Goal: Task Accomplishment & Management: Manage account settings

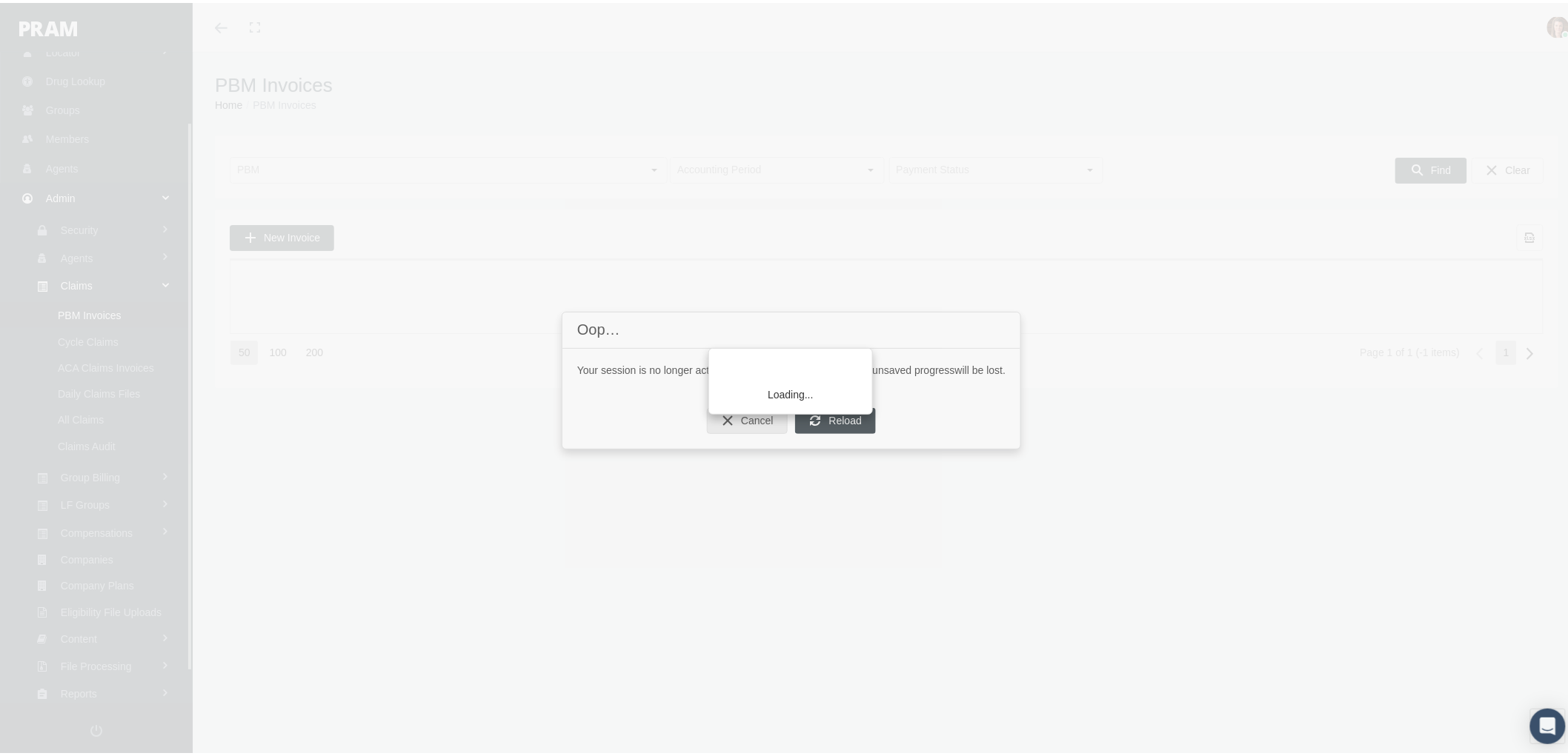
scroll to position [118, 0]
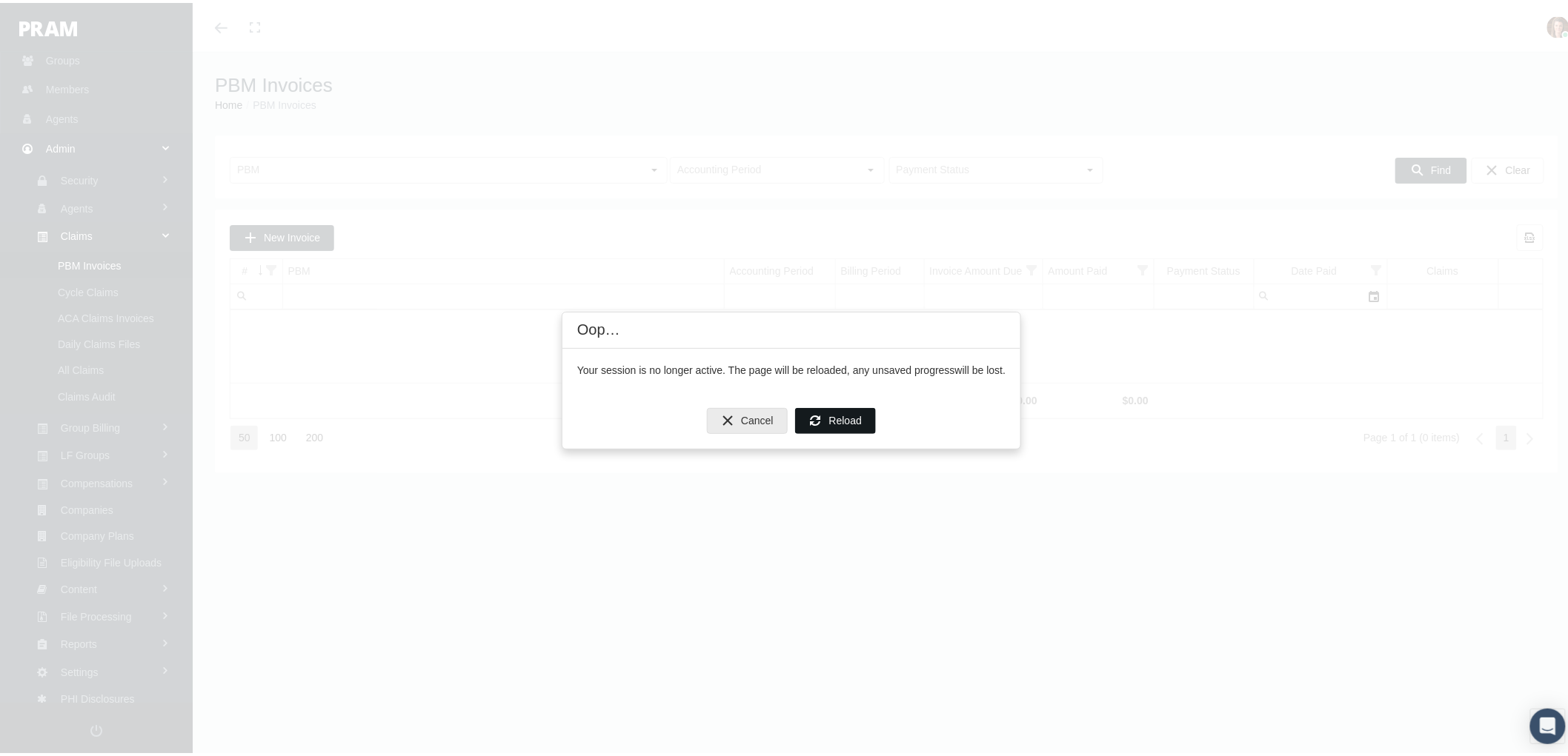
click at [836, 420] on span "Reload" at bounding box center [845, 418] width 32 height 12
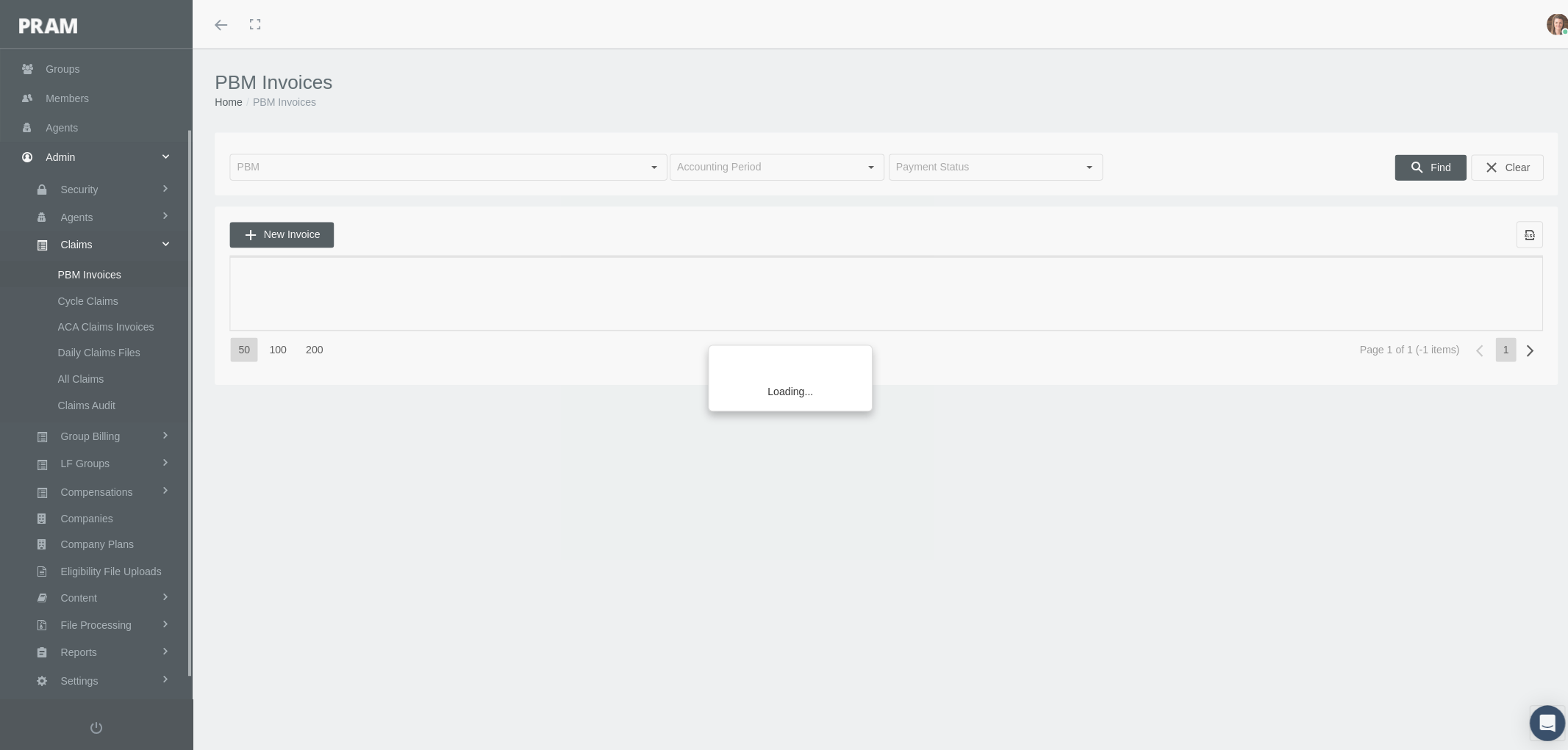
scroll to position [117, 0]
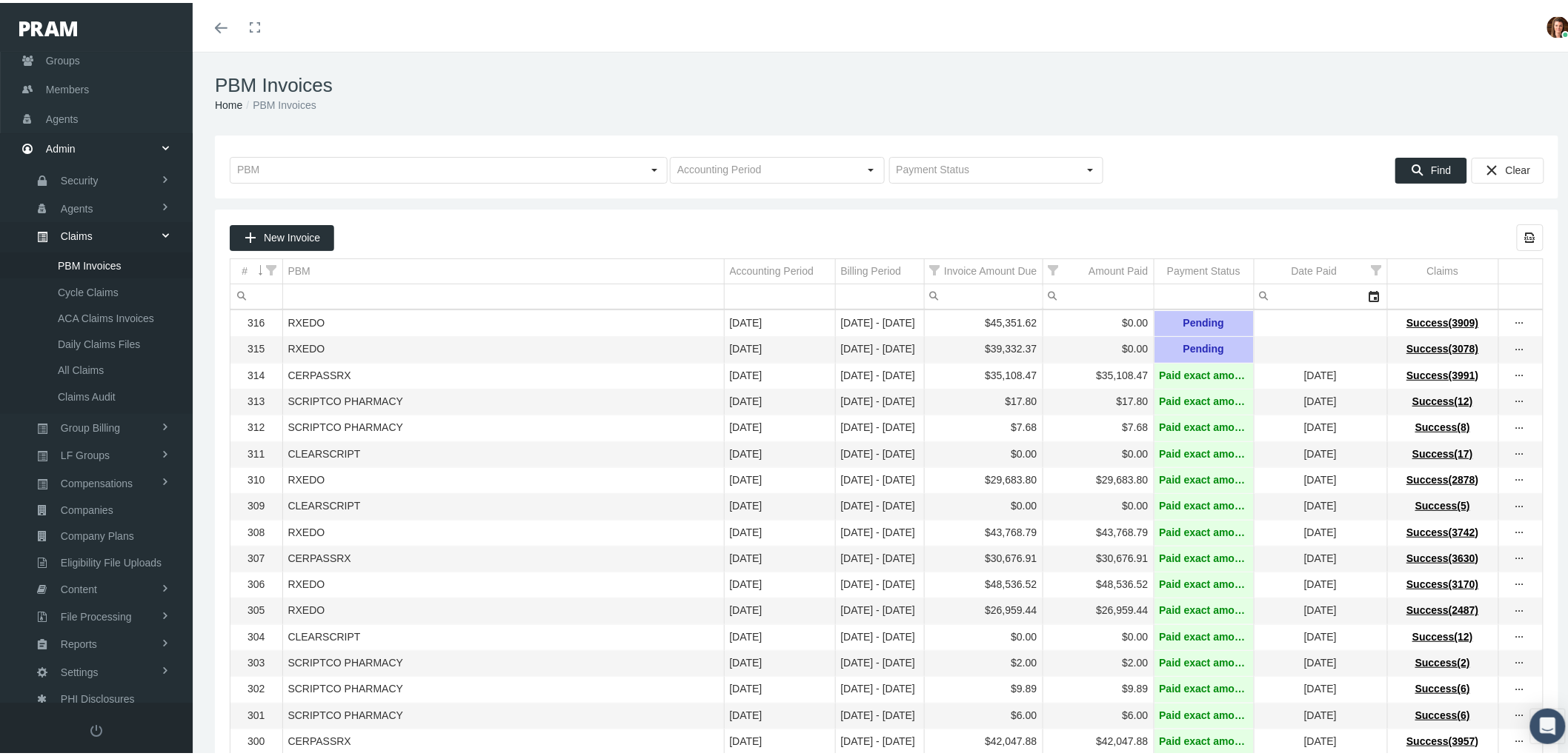
click at [1507, 351] on div "more" at bounding box center [1519, 348] width 24 height 15
click at [1450, 359] on div "View Invoice" at bounding box center [1444, 374] width 145 height 31
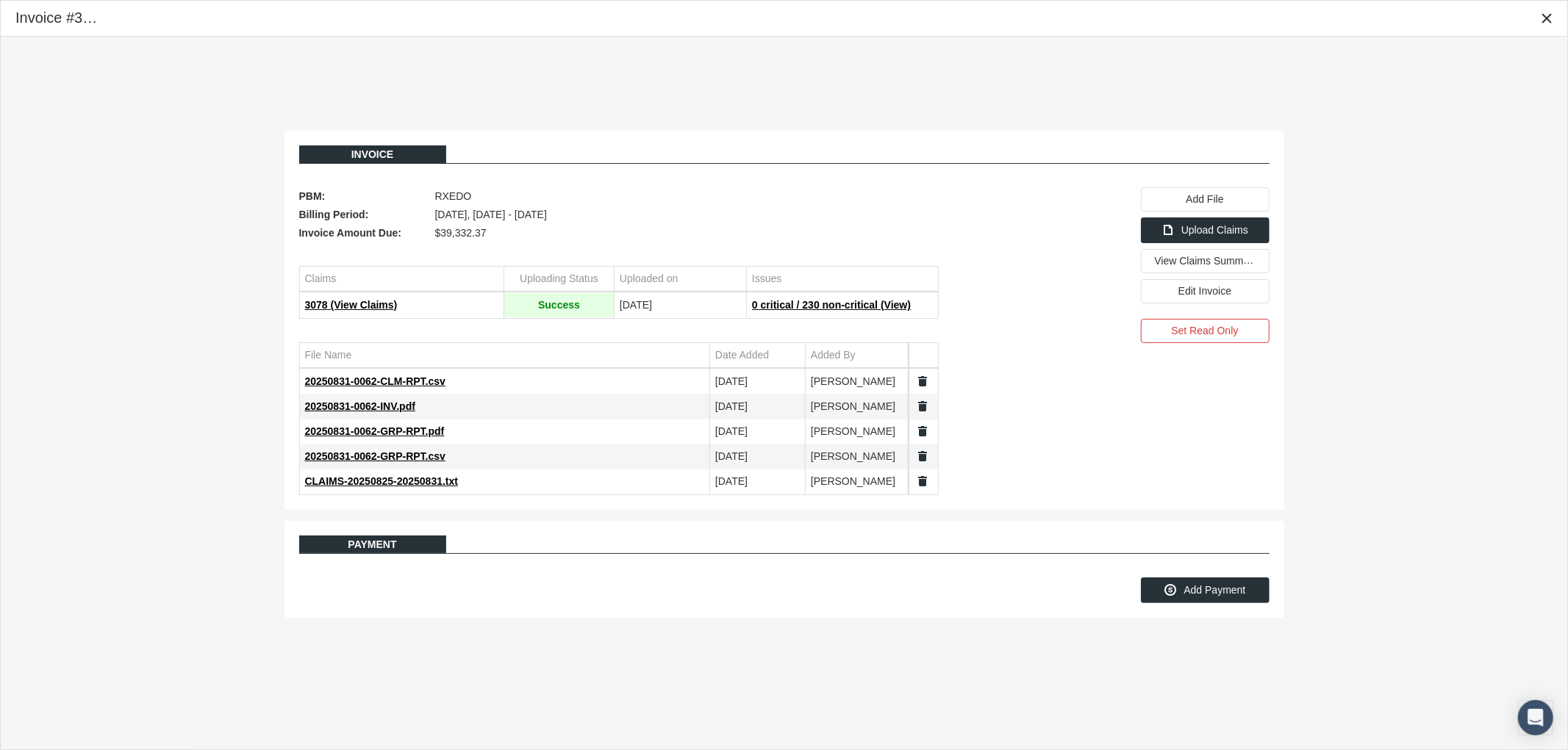
click at [787, 94] on div "Invoice PBM: RXEDO Billing Period: August 2025, Aug 25 - Aug 31 Invoice Amount …" at bounding box center [784, 374] width 1566 height 676
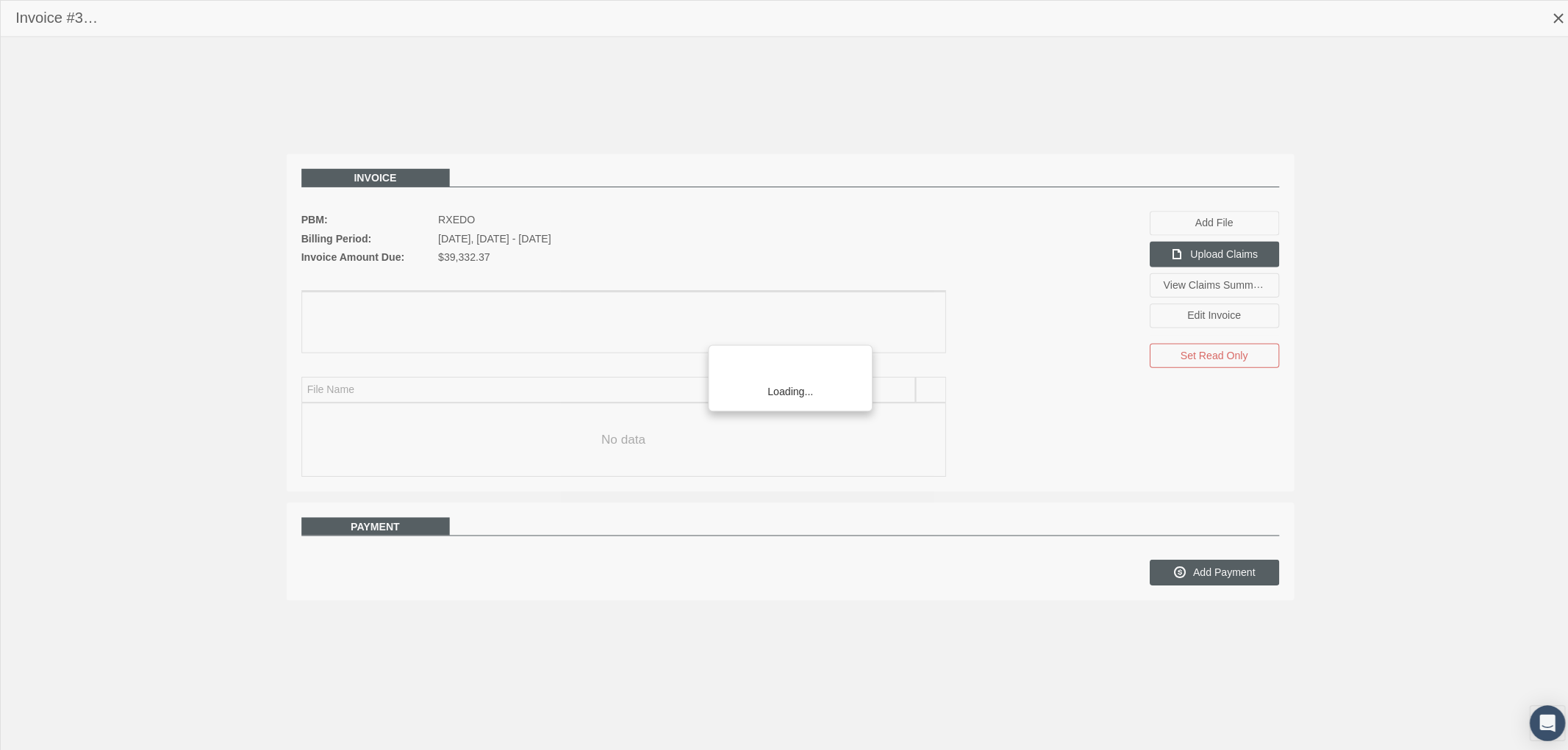
scroll to position [117, 0]
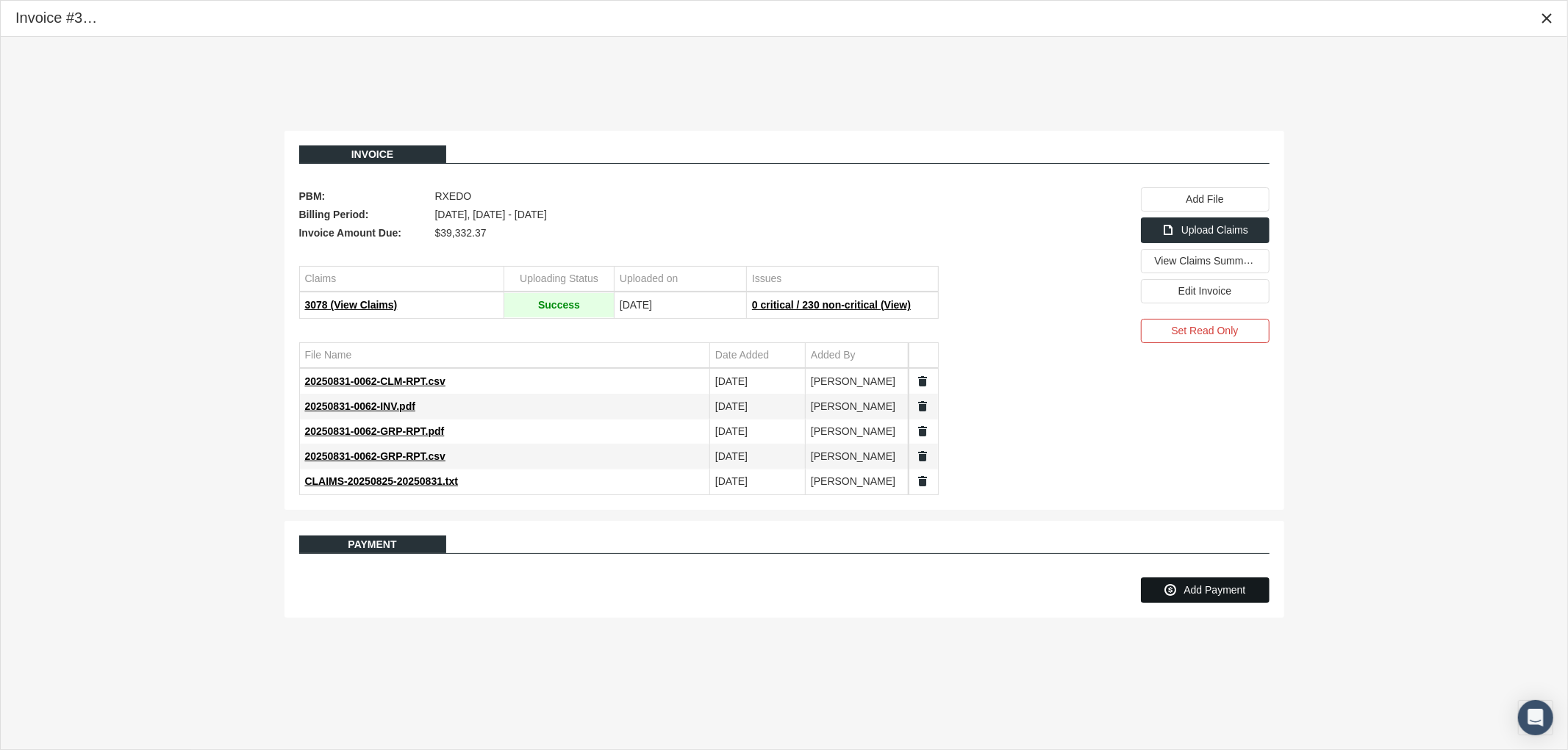
click at [1225, 592] on span "Add Payment" at bounding box center [1215, 590] width 62 height 12
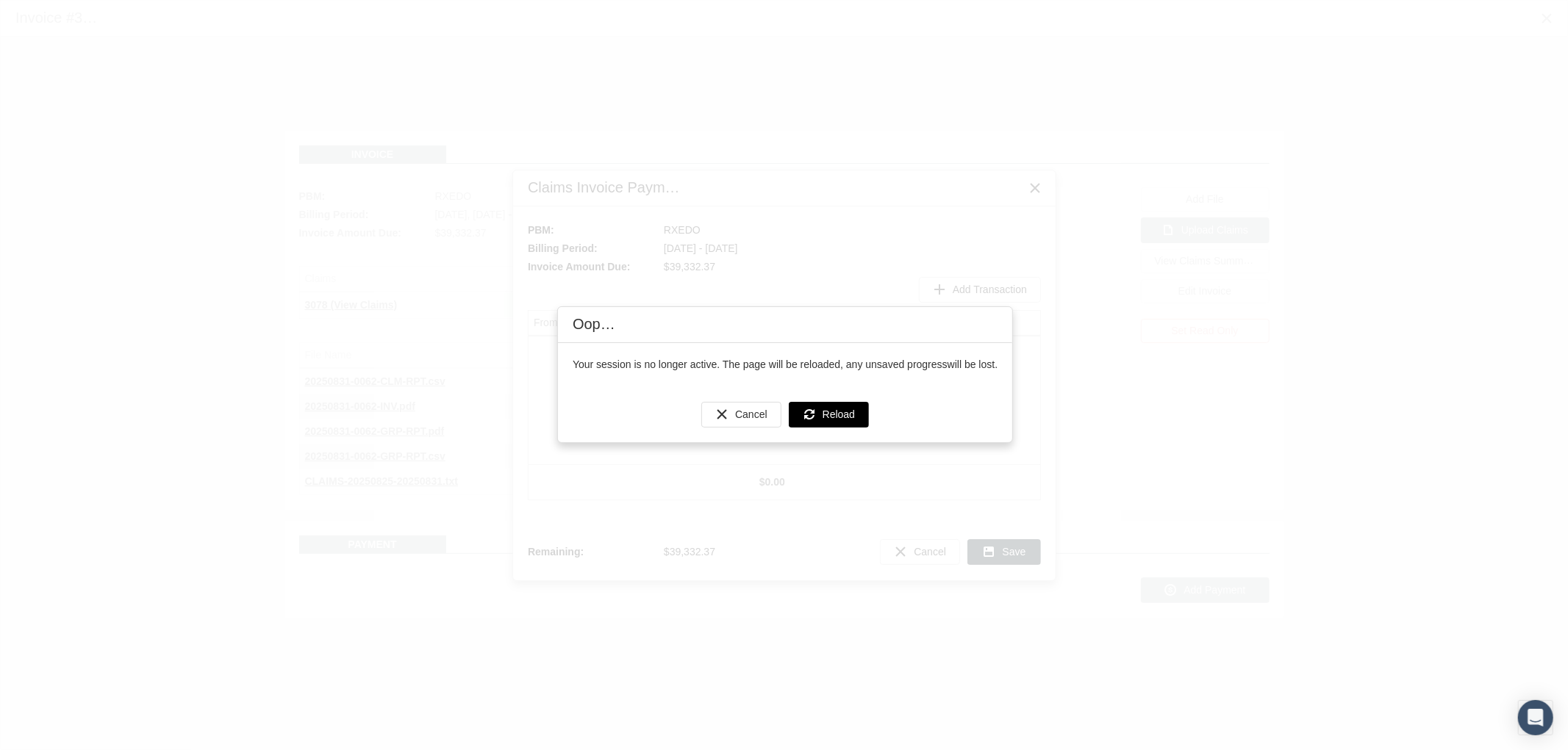
click at [856, 412] on div "Reload" at bounding box center [829, 415] width 79 height 24
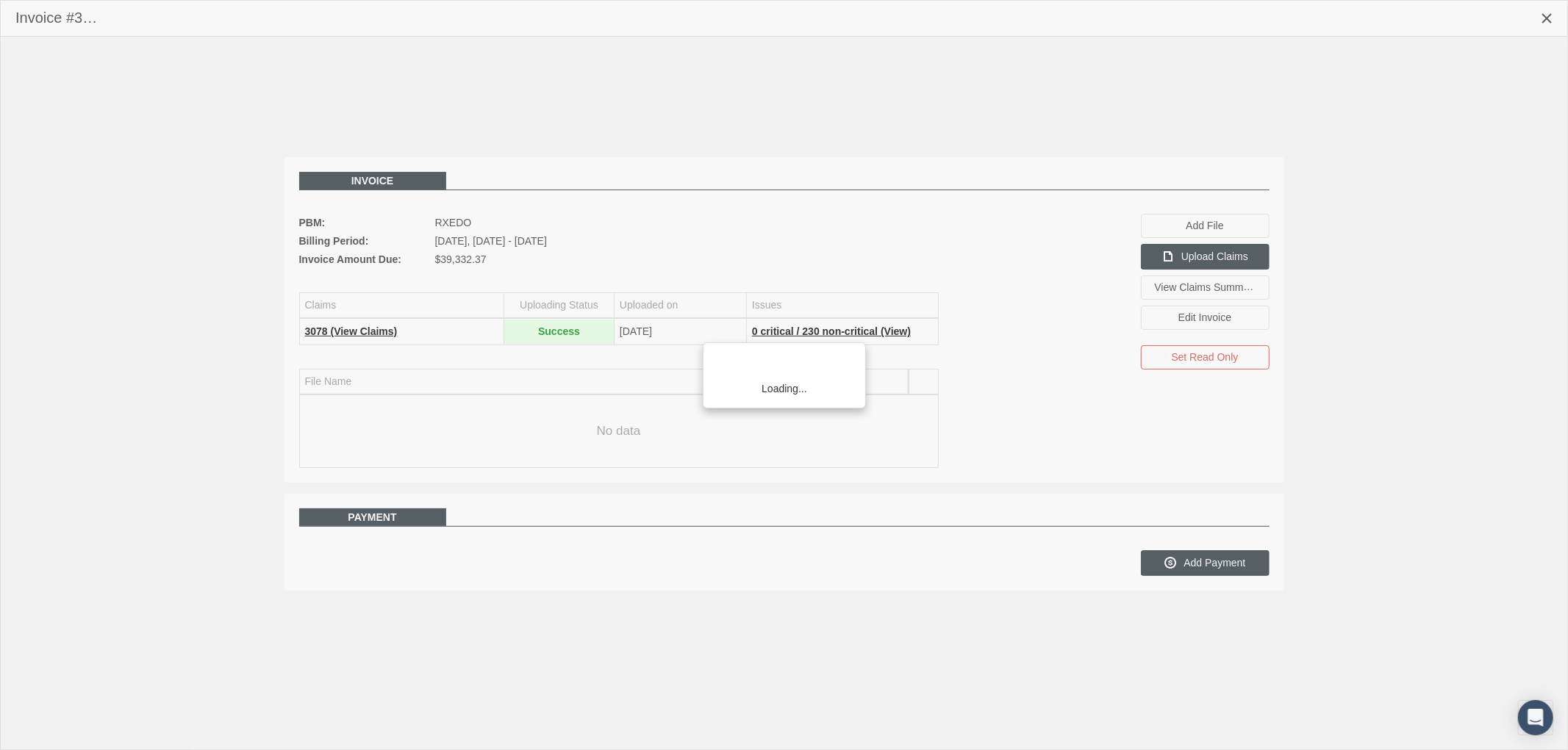
scroll to position [117, 0]
click at [1194, 568] on div "Loading..." at bounding box center [784, 375] width 1568 height 750
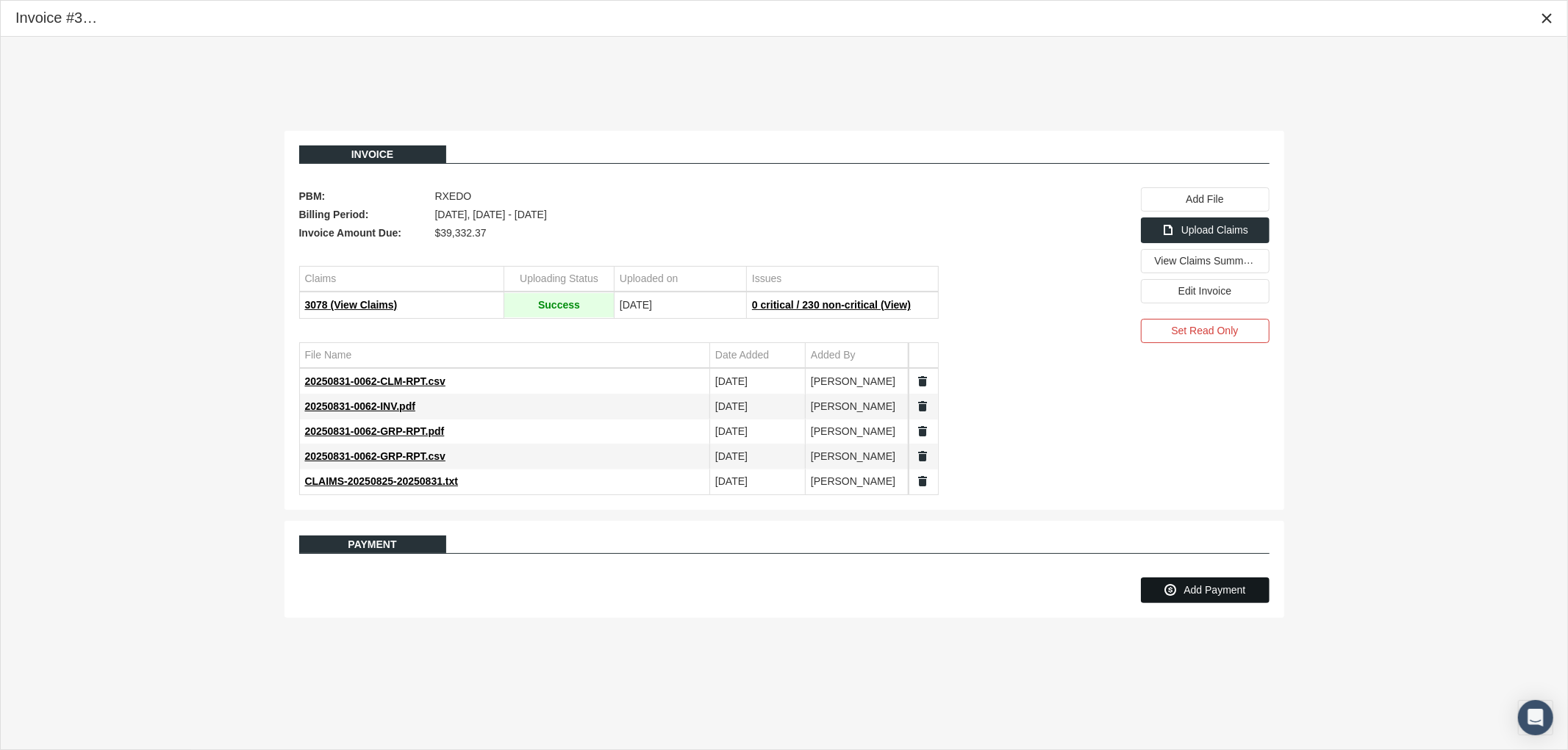
click at [1201, 588] on span "Add Payment" at bounding box center [1215, 590] width 62 height 12
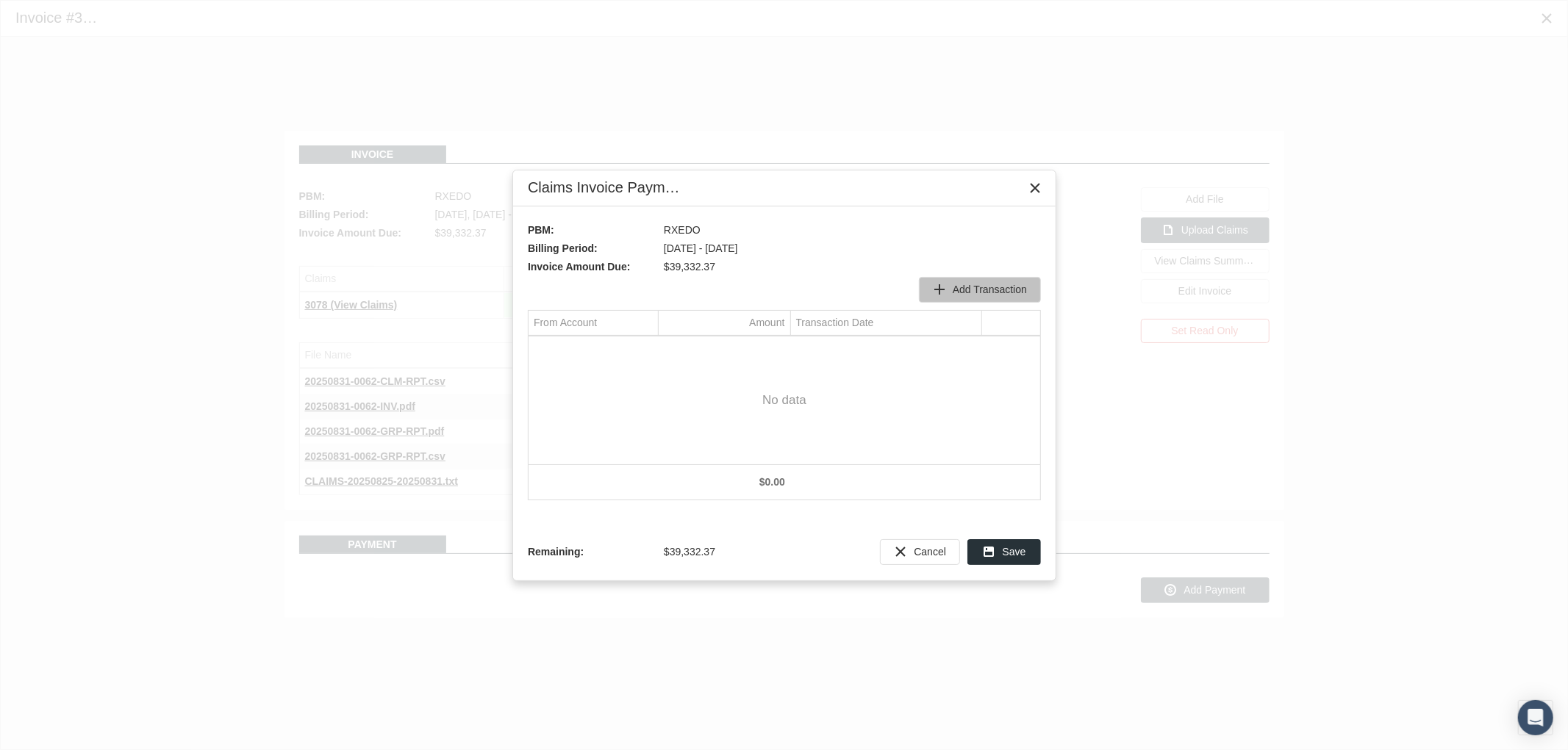
click at [989, 284] on span "Add Transaction" at bounding box center [989, 289] width 74 height 12
click at [111, 244] on div "Claims Invoice Payment PBM: RXEDO Billing Period: Aug 25 - Aug 31 Invoice Amoun…" at bounding box center [784, 375] width 1568 height 750
click at [619, 355] on input "Data grid" at bounding box center [580, 350] width 104 height 24
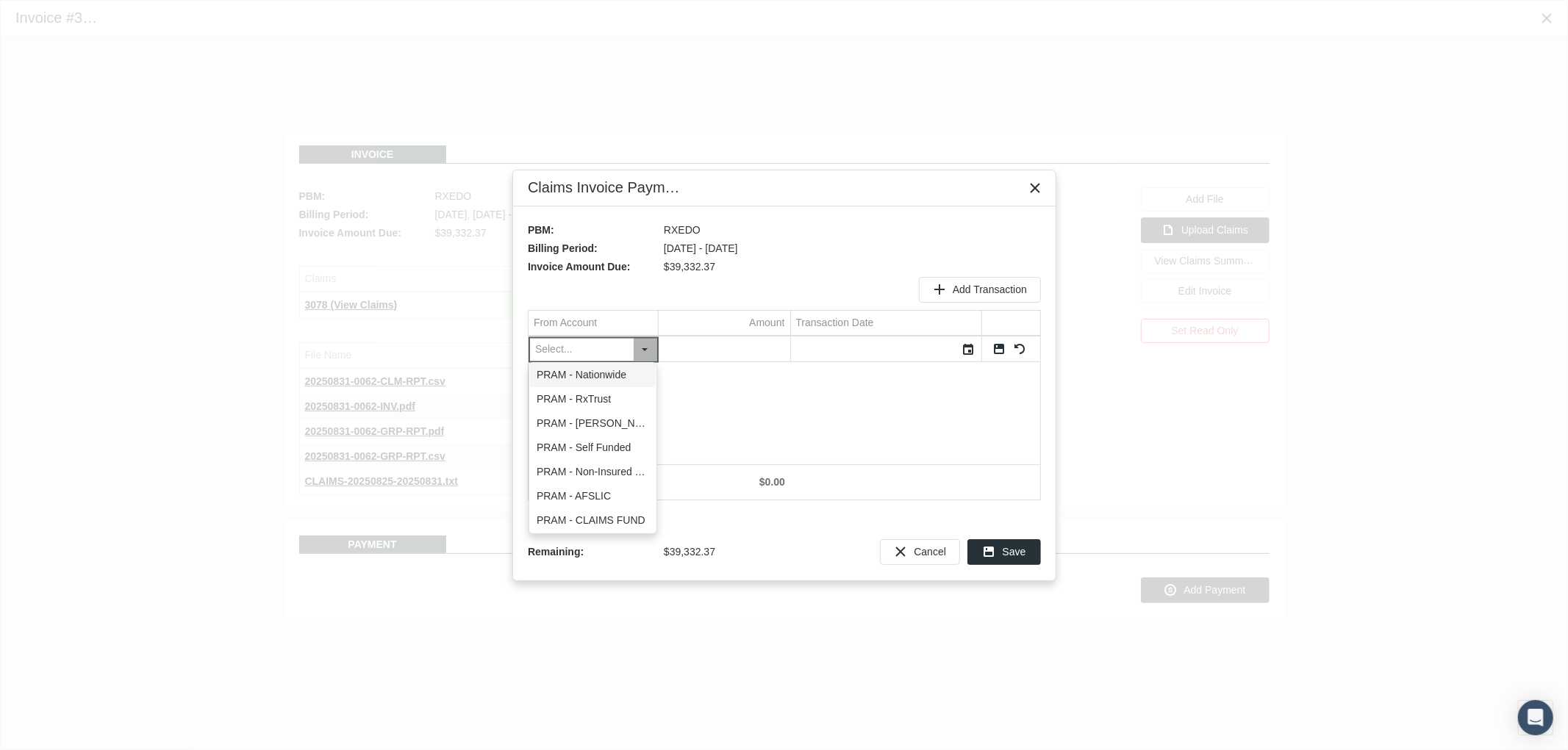
click at [627, 383] on div "PRAM - Nationwide" at bounding box center [593, 375] width 126 height 24
type input "PRAM - Nationwide"
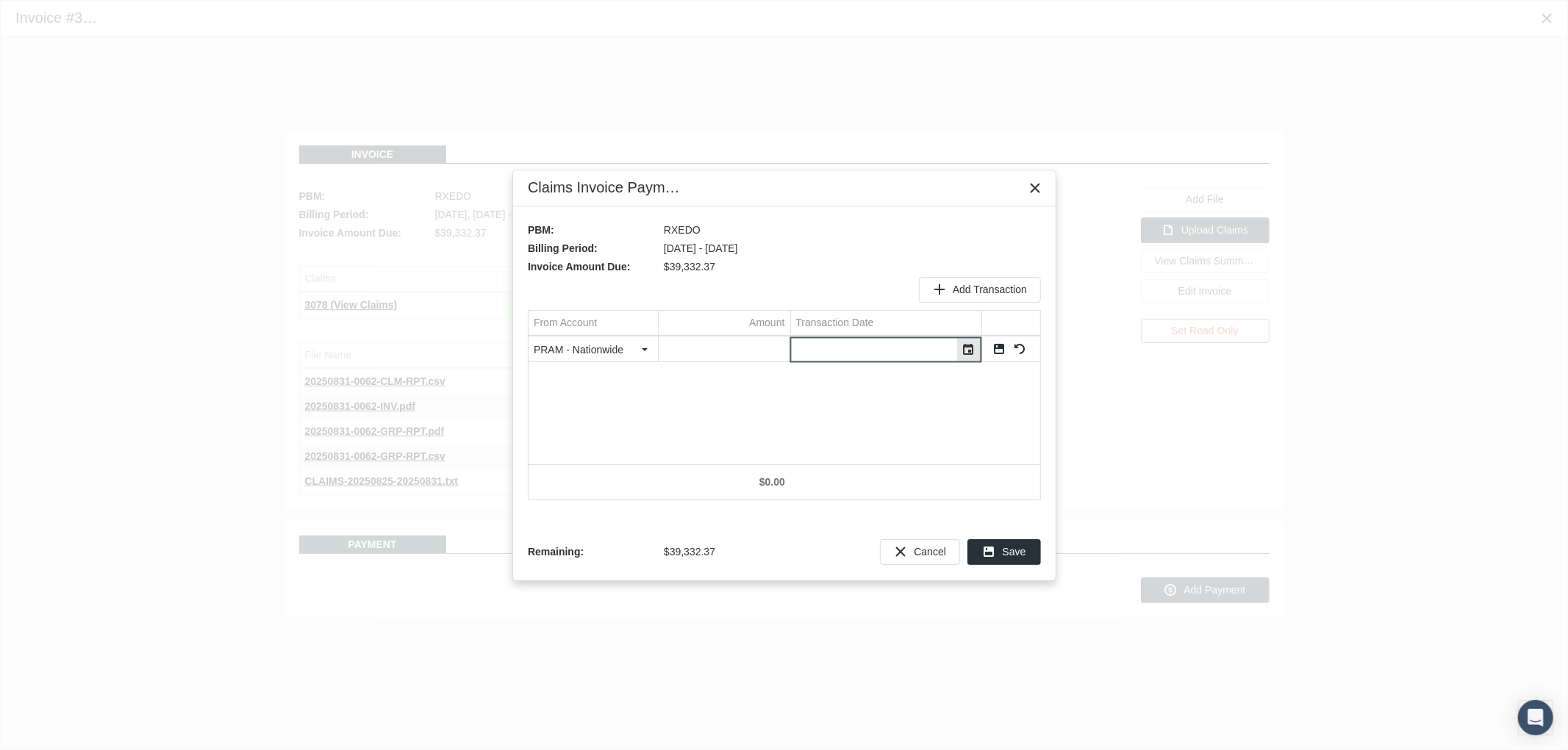
click at [797, 351] on input "Data grid" at bounding box center [873, 350] width 165 height 24
click at [752, 352] on input "Data grid" at bounding box center [725, 350] width 132 height 24
type input "1836.45"
click at [976, 350] on div "Select" at bounding box center [968, 350] width 24 height 23
click at [965, 450] on span "5" at bounding box center [968, 445] width 6 height 12
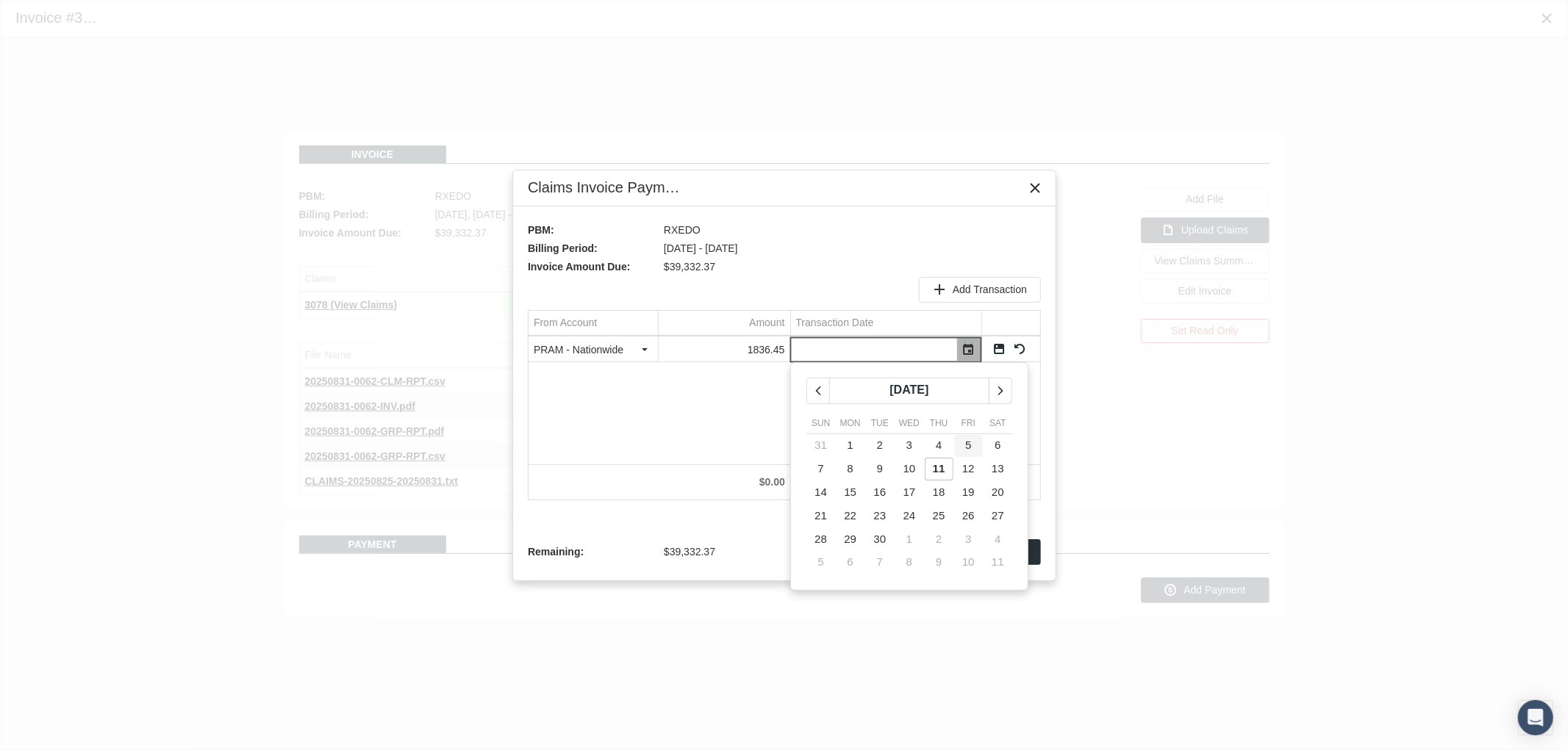
type input "[DATE]"
click at [1000, 352] on link "Save" at bounding box center [999, 349] width 13 height 13
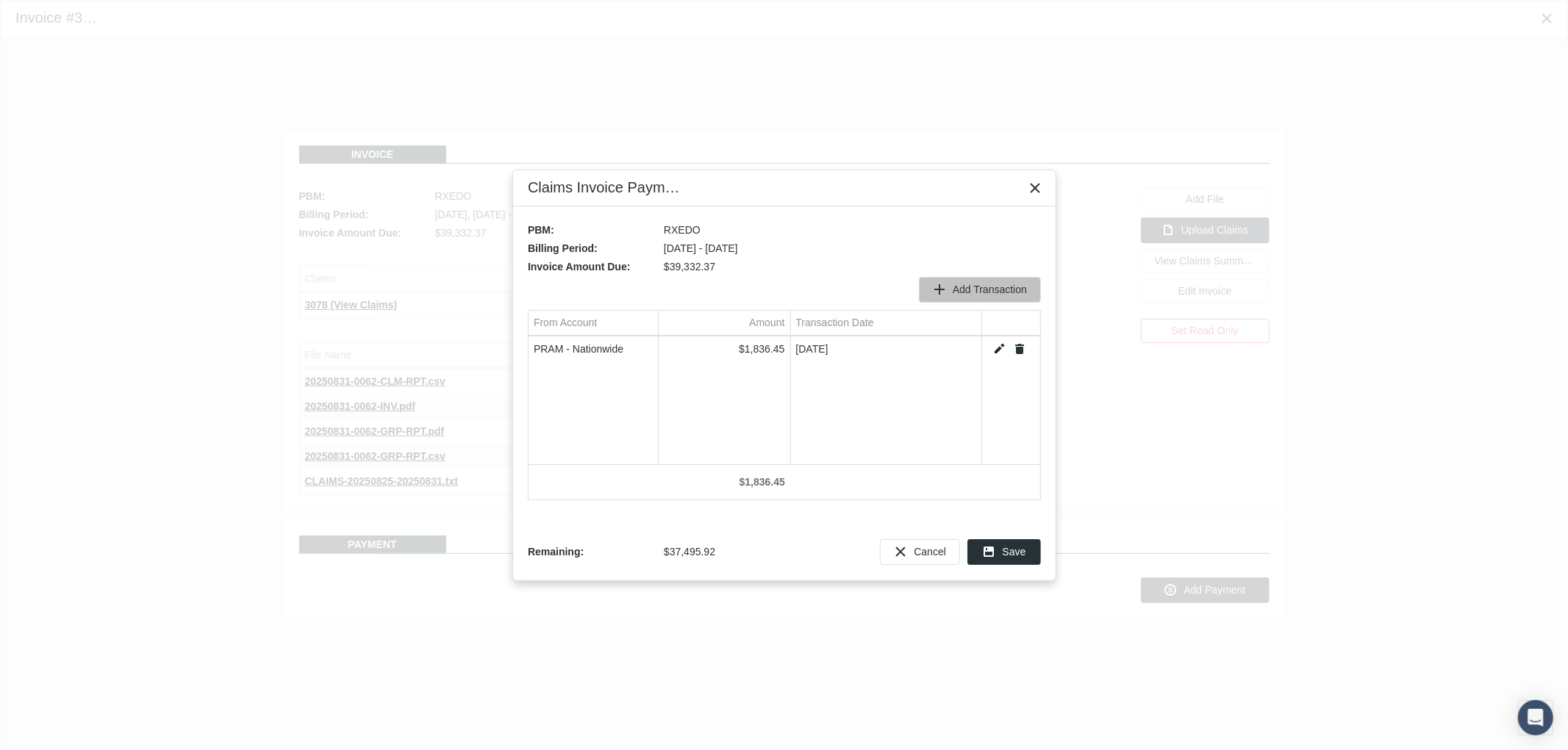
click at [981, 289] on span "Add Transaction" at bounding box center [989, 289] width 74 height 12
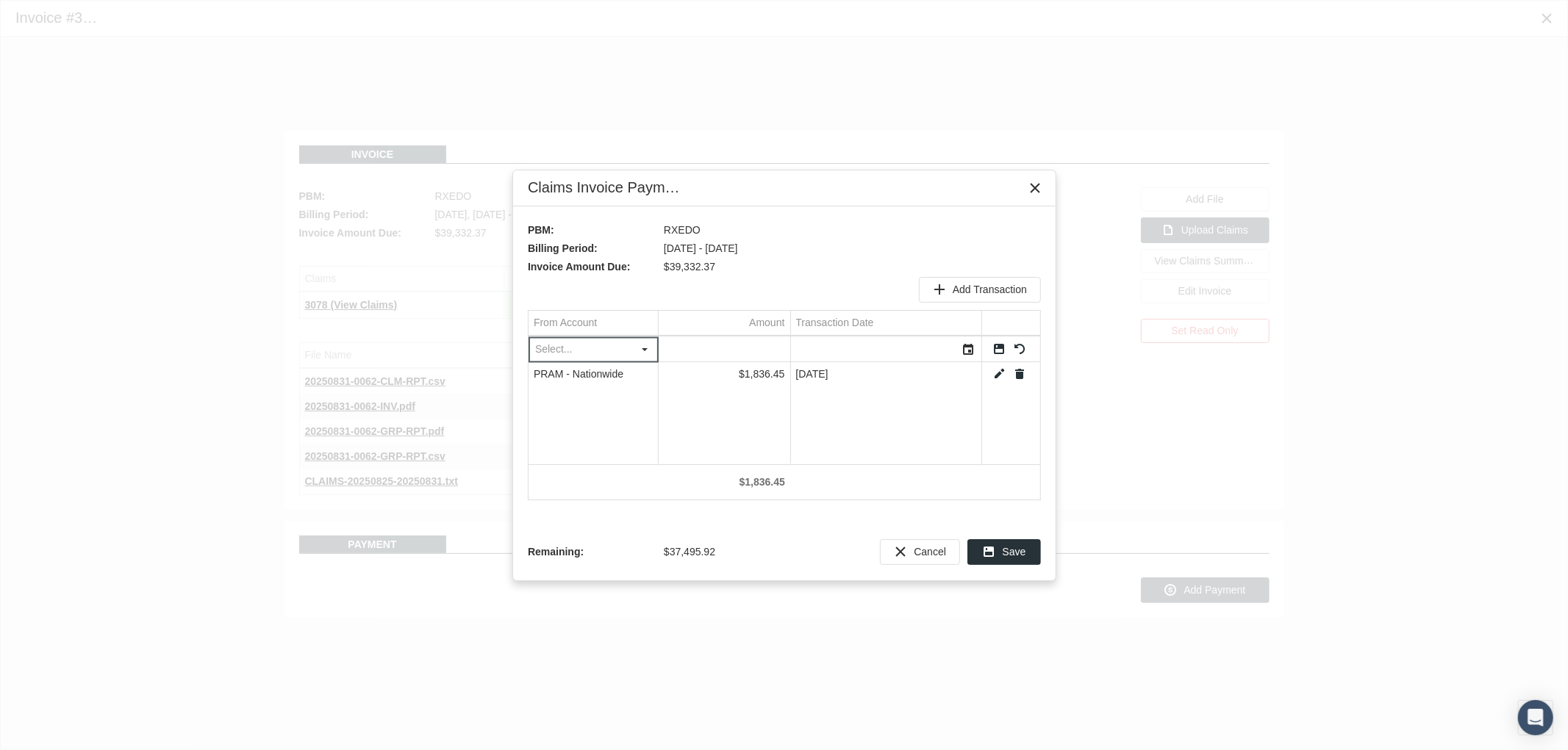
click at [639, 361] on div "Select" at bounding box center [645, 350] width 24 height 23
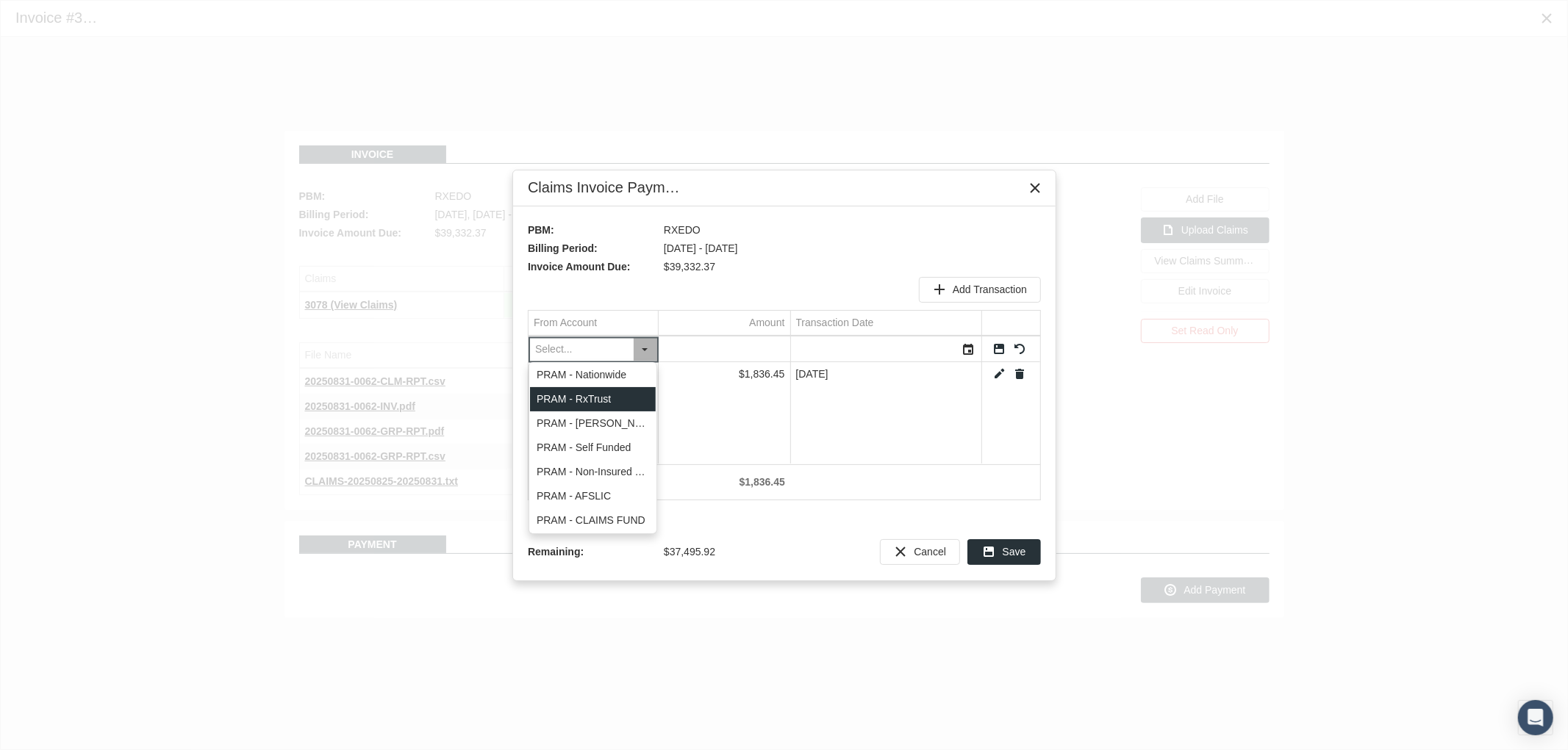
click at [622, 402] on div "PRAM - RxTrust" at bounding box center [593, 399] width 126 height 24
type input "PRAM - RxTrust"
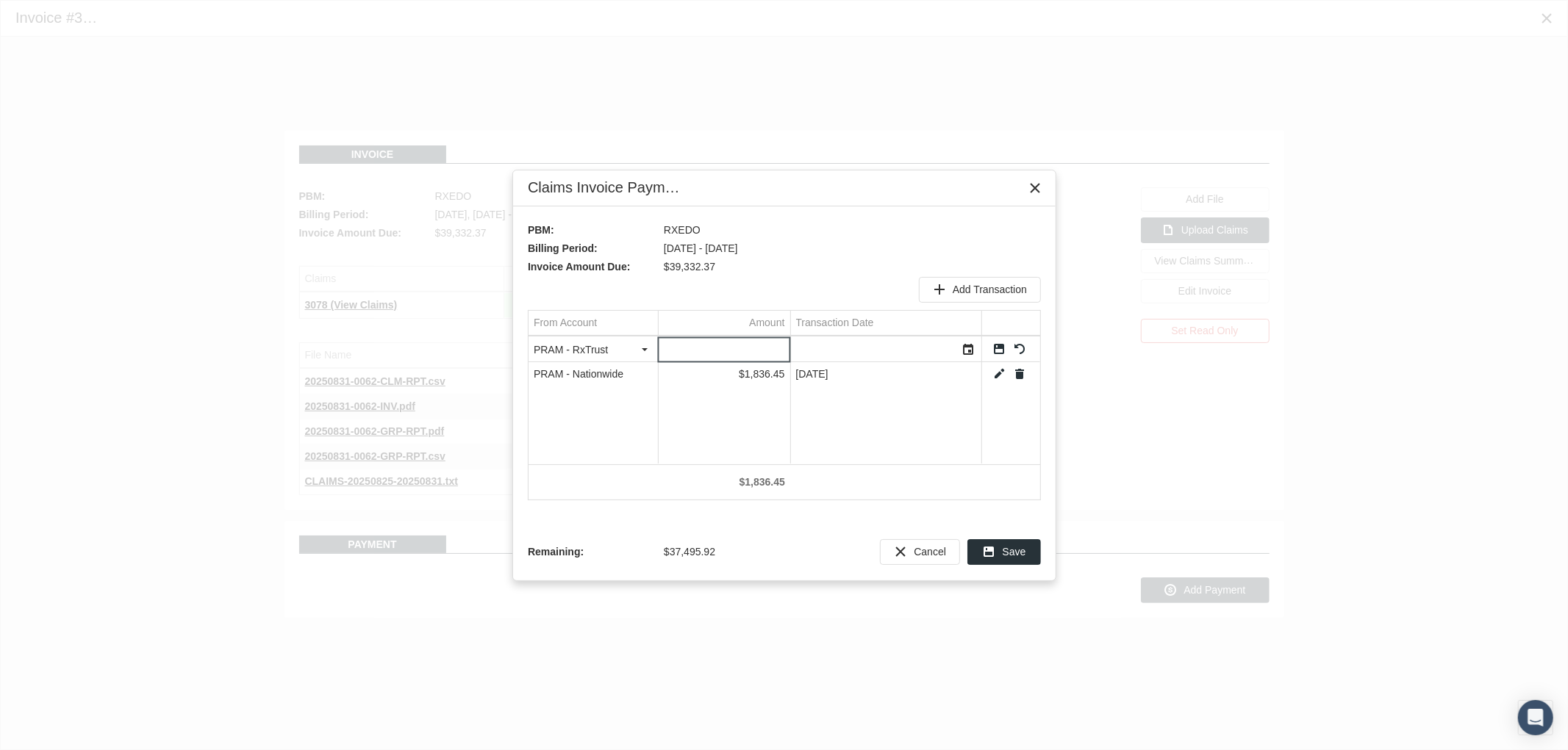
click at [729, 339] on input "Data grid" at bounding box center [725, 350] width 132 height 24
type input "15191.44"
click at [970, 346] on div "Select" at bounding box center [968, 350] width 24 height 23
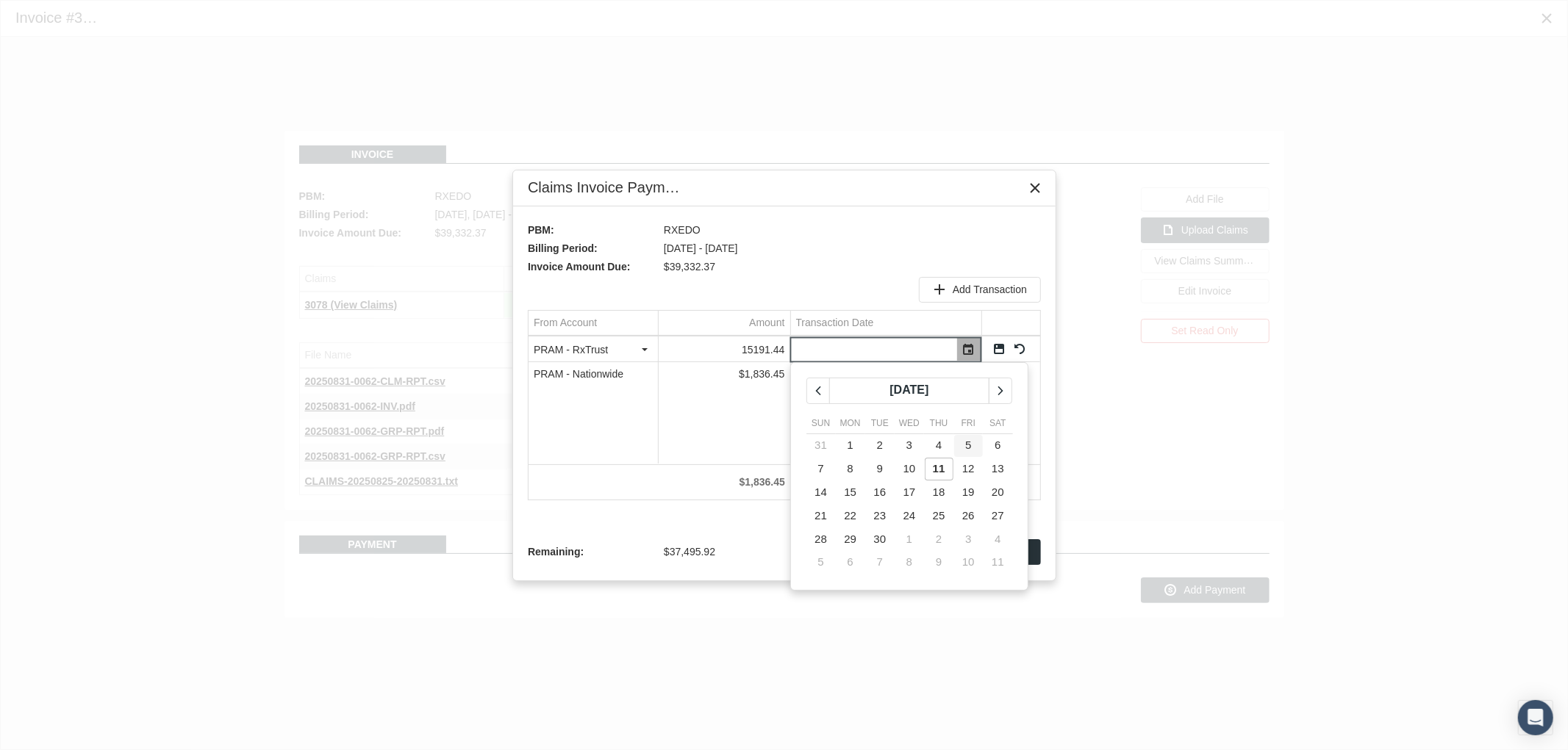
click at [967, 444] on span "5" at bounding box center [968, 445] width 6 height 12
type input "[DATE]"
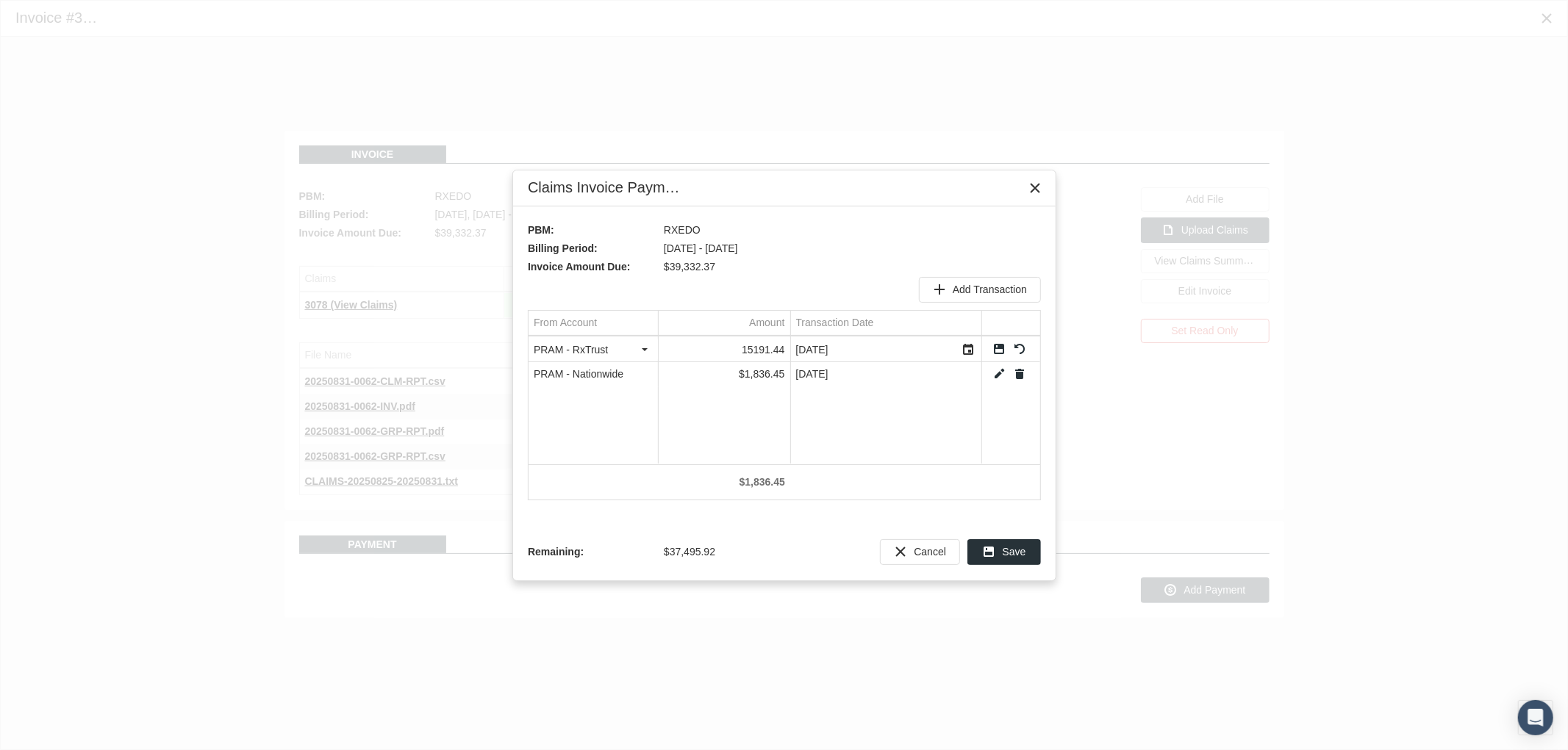
drag, startPoint x: 999, startPoint y: 346, endPoint x: 995, endPoint y: 316, distance: 30.3
click at [999, 344] on link "Save" at bounding box center [999, 349] width 13 height 13
click at [983, 291] on span "Add Transaction" at bounding box center [989, 289] width 74 height 12
click at [651, 342] on div "Select" at bounding box center [645, 350] width 24 height 23
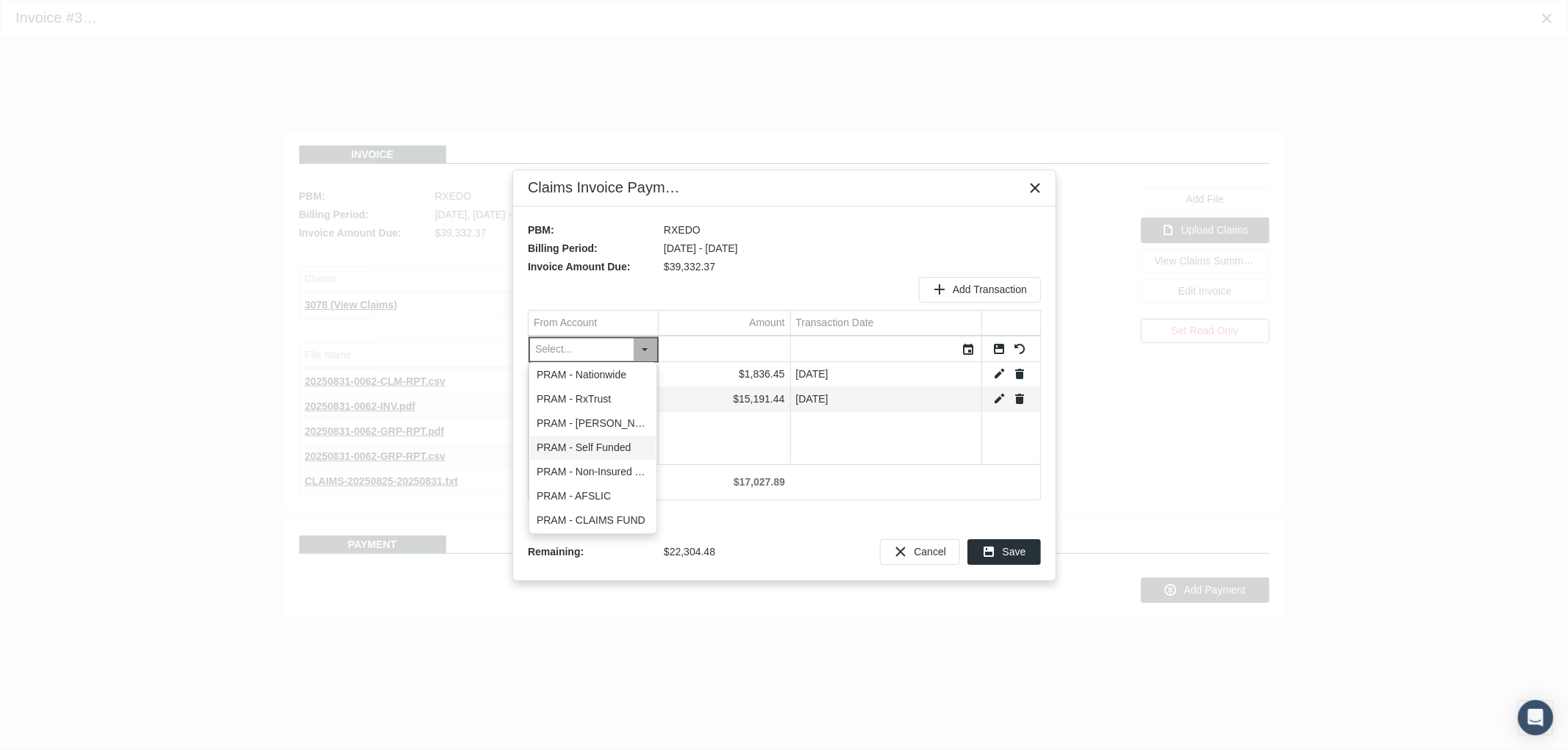
click at [621, 445] on div "PRAM - Self Funded" at bounding box center [593, 448] width 126 height 24
type input "PRAM - Self Funded"
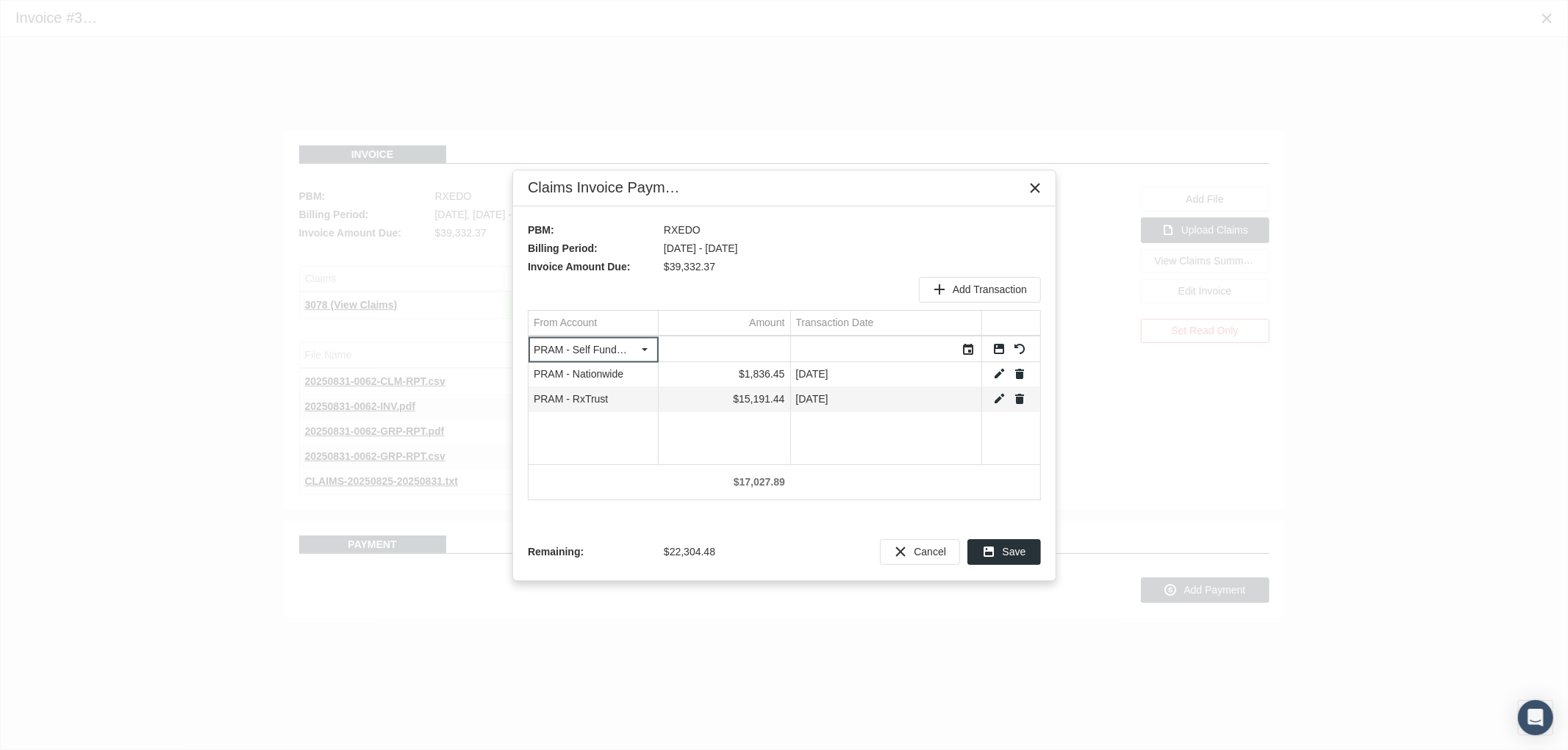
click at [718, 348] on input "Data grid" at bounding box center [725, 350] width 132 height 24
type input "5237"
click at [965, 349] on div "Select" at bounding box center [968, 350] width 24 height 23
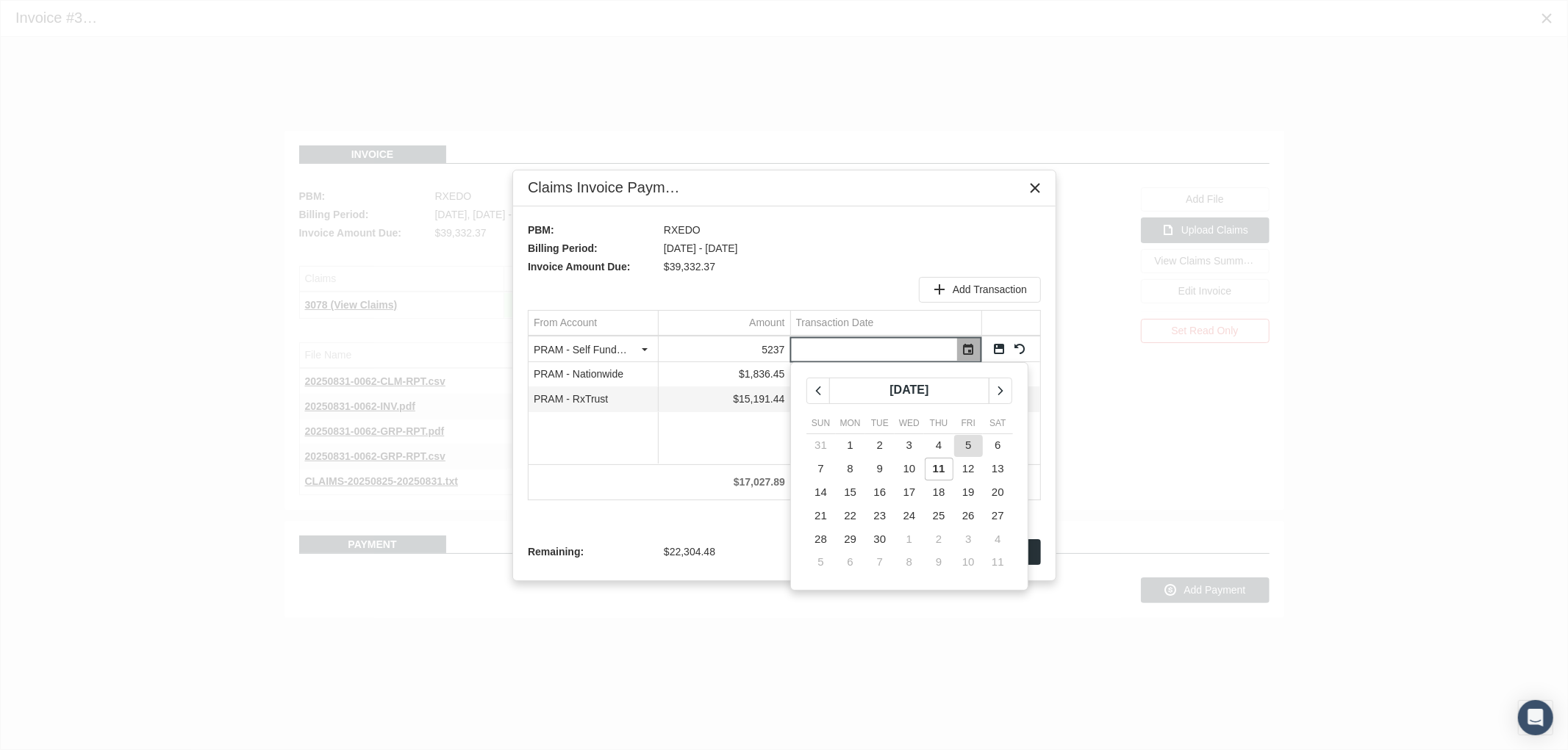
click at [964, 443] on td "5" at bounding box center [967, 445] width 29 height 23
type input "[DATE]"
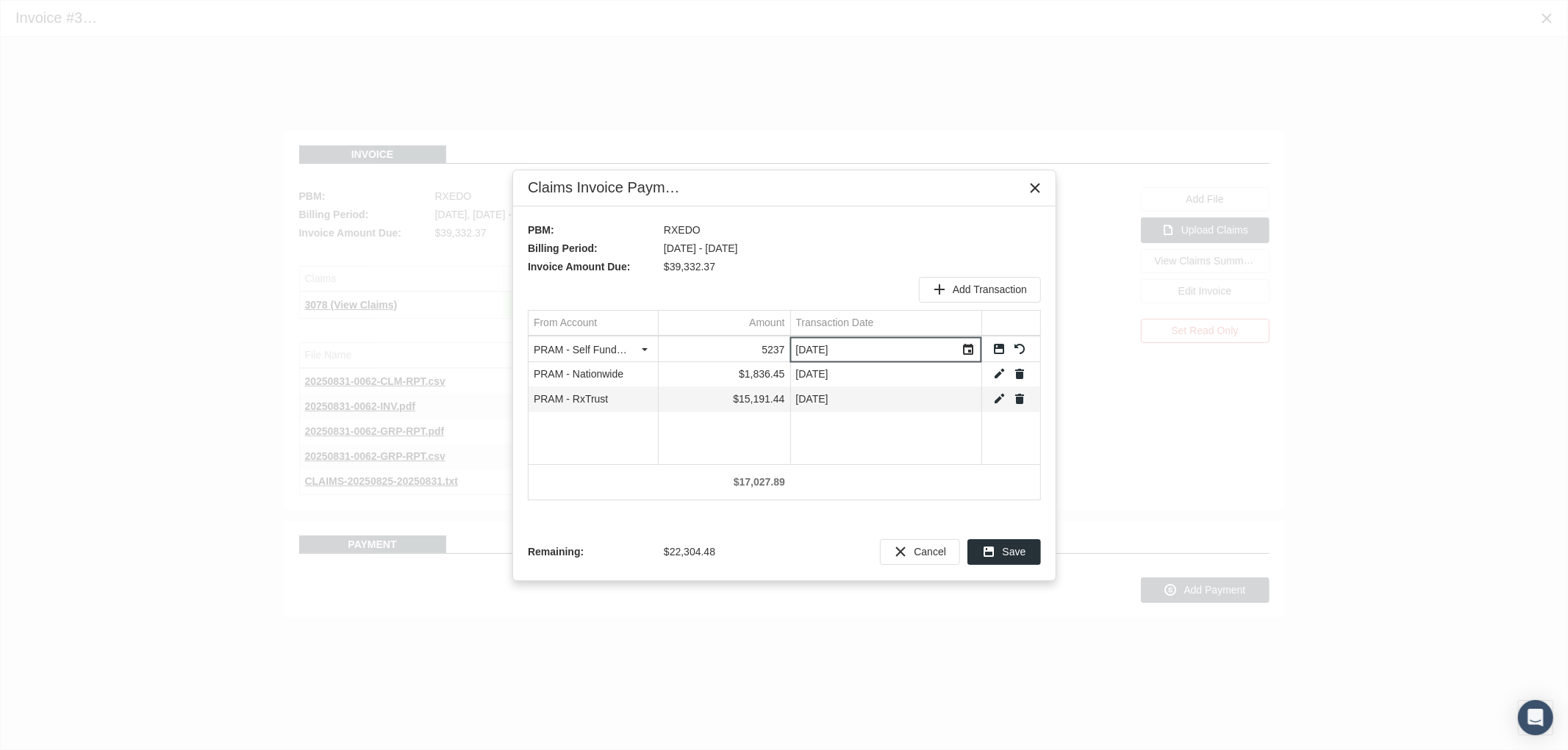
click at [997, 349] on link "Save" at bounding box center [999, 349] width 13 height 13
click at [971, 292] on span "Add Transaction" at bounding box center [989, 289] width 74 height 12
click at [649, 353] on div "Select" at bounding box center [645, 350] width 24 height 23
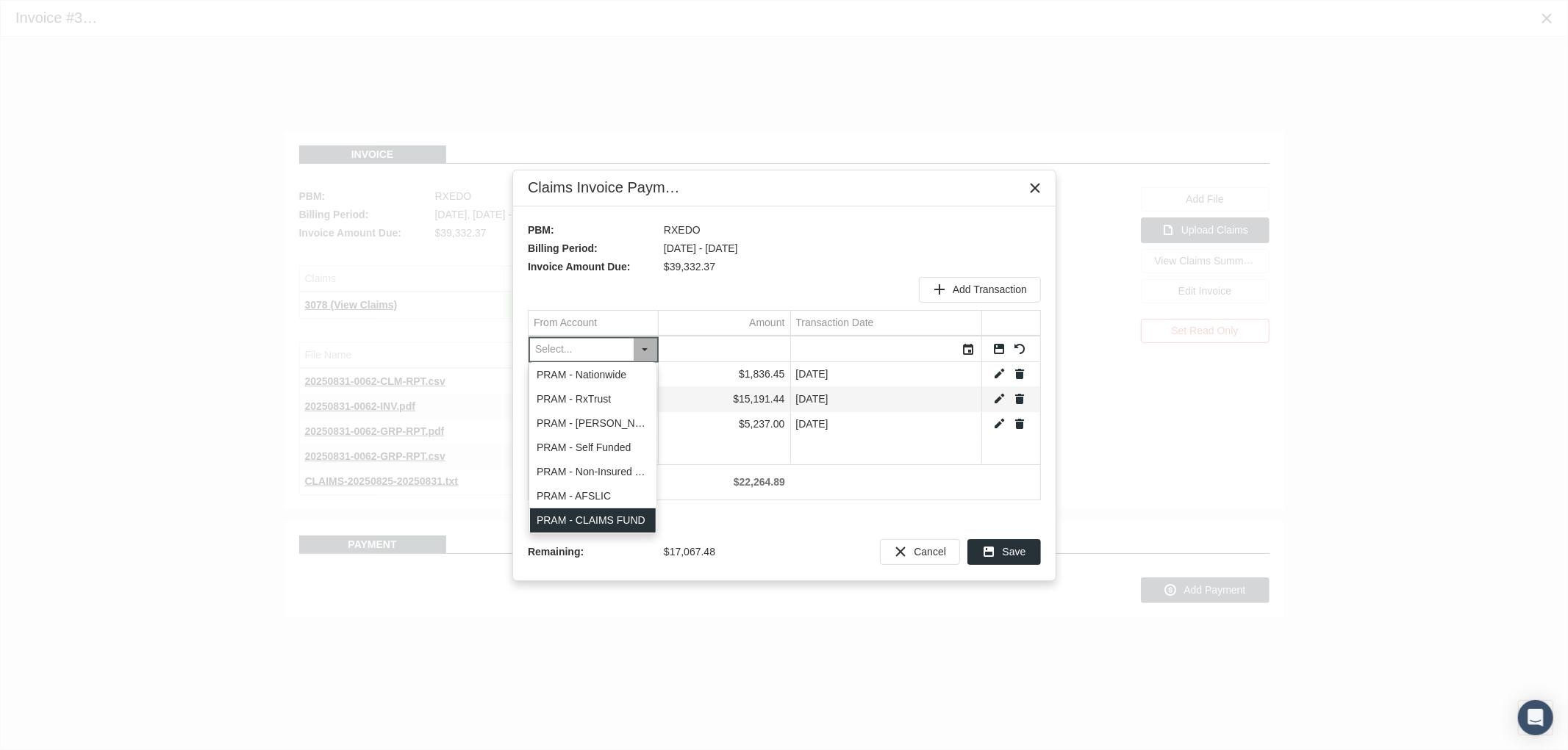
click at [610, 514] on div "PRAM - CLAIMS FUND" at bounding box center [593, 521] width 126 height 24
type input "PRAM - CLAIMS FUND"
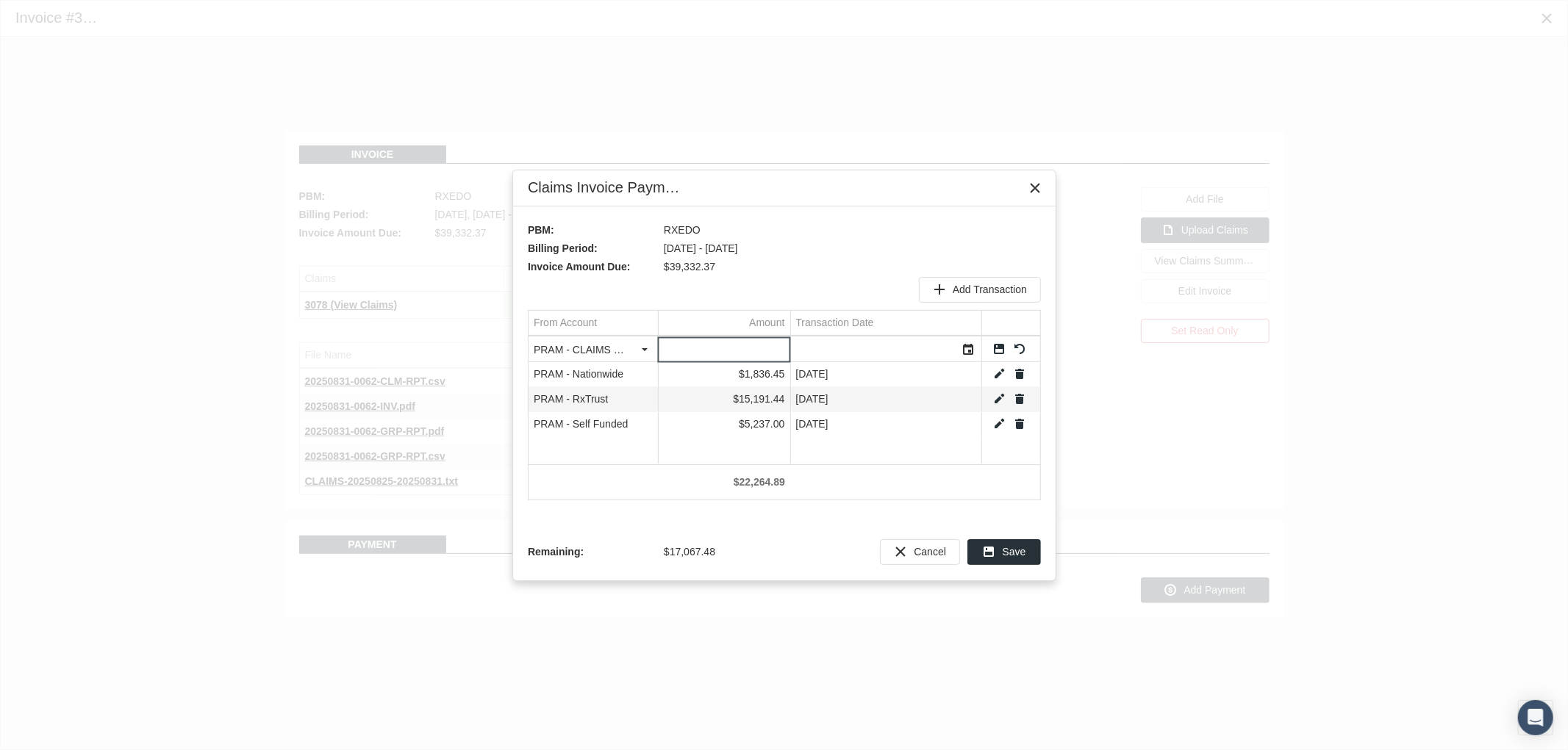
click at [770, 343] on input "Data grid" at bounding box center [725, 350] width 132 height 24
type input "494.16"
click at [969, 348] on div "Select" at bounding box center [968, 350] width 24 height 23
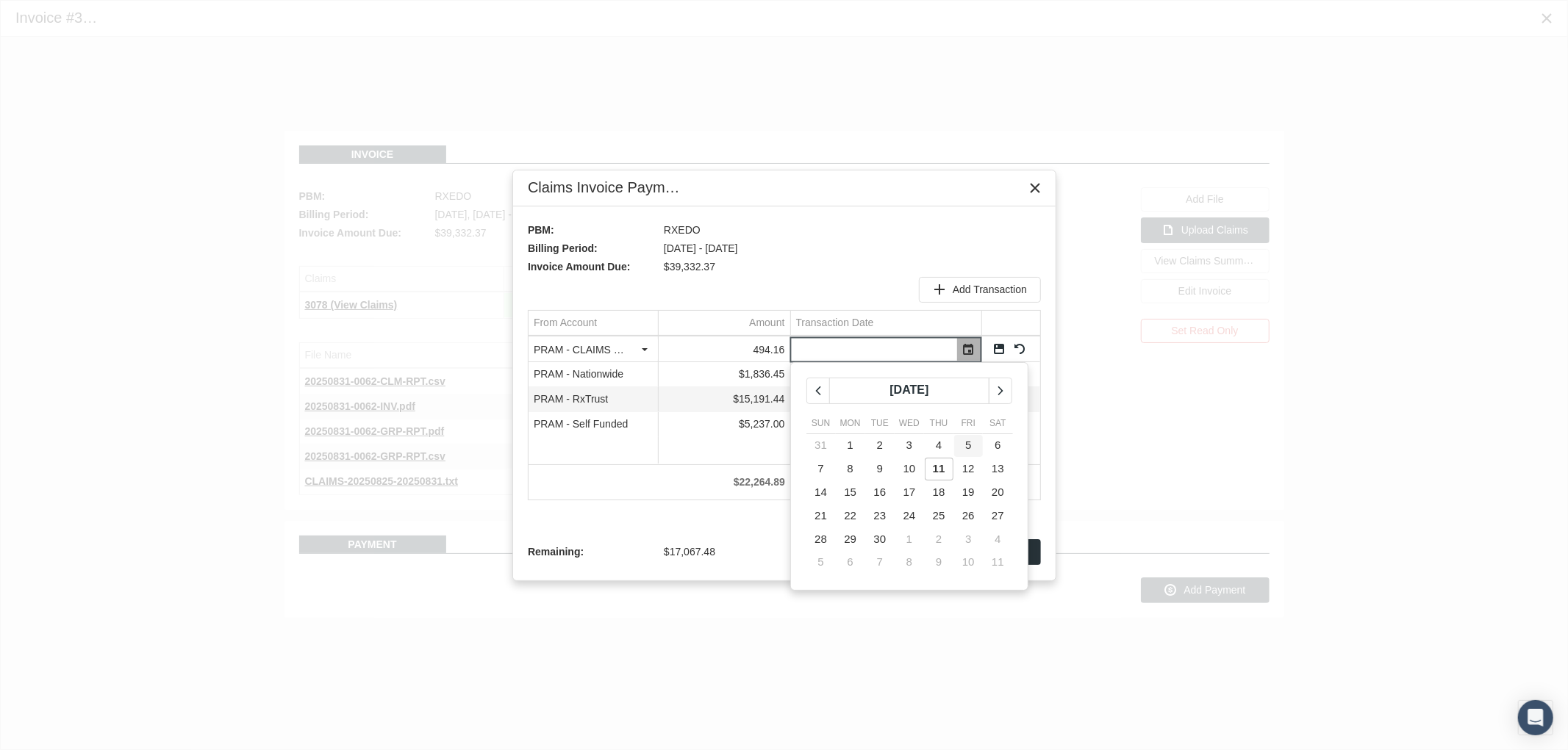
click at [960, 444] on td "5" at bounding box center [967, 445] width 29 height 23
type input "[DATE]"
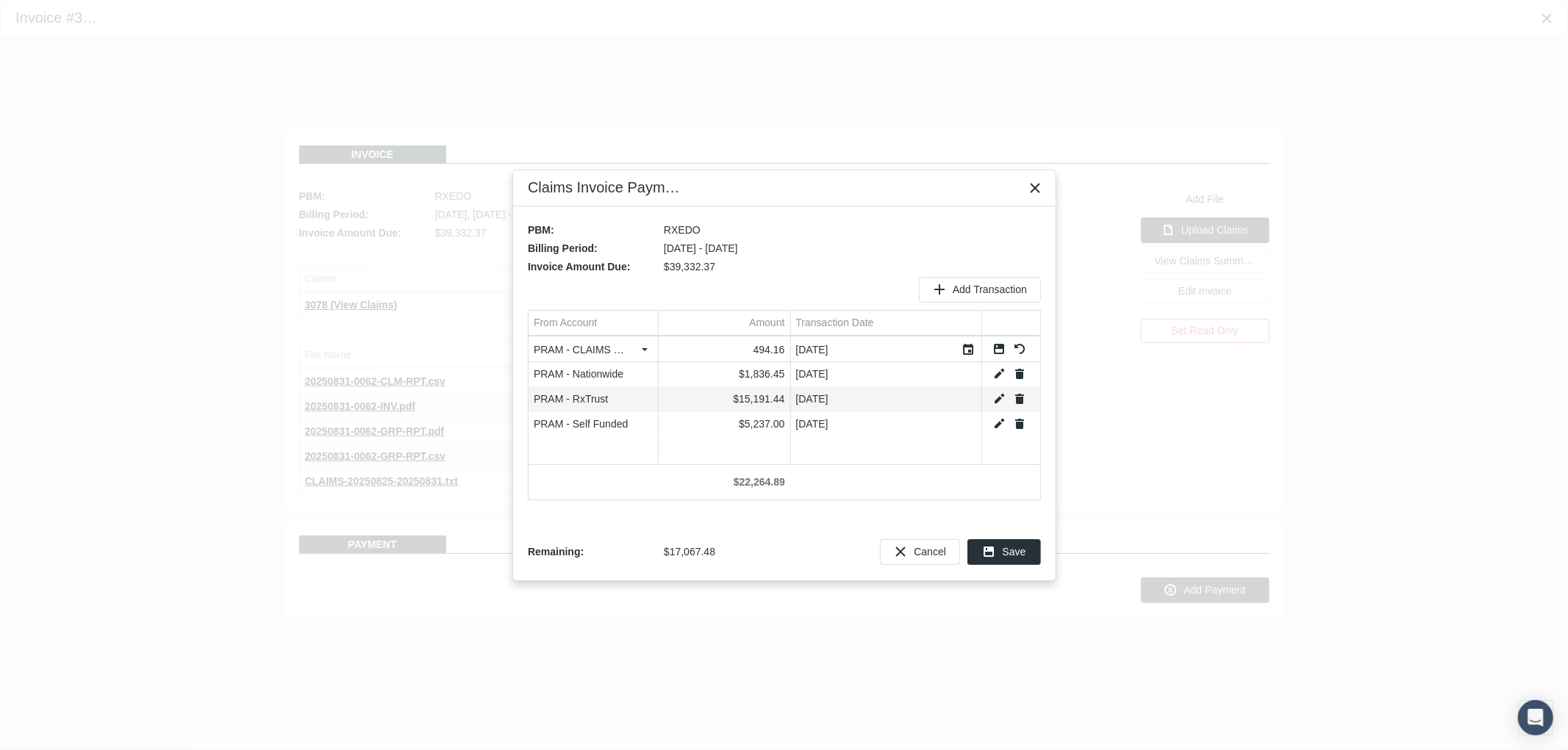
drag, startPoint x: 996, startPoint y: 349, endPoint x: 1000, endPoint y: 334, distance: 15.5
click at [997, 347] on link "Save" at bounding box center [999, 349] width 13 height 13
click at [985, 291] on span "Add Transaction" at bounding box center [989, 289] width 74 height 12
click at [635, 355] on div "Select" at bounding box center [645, 350] width 24 height 23
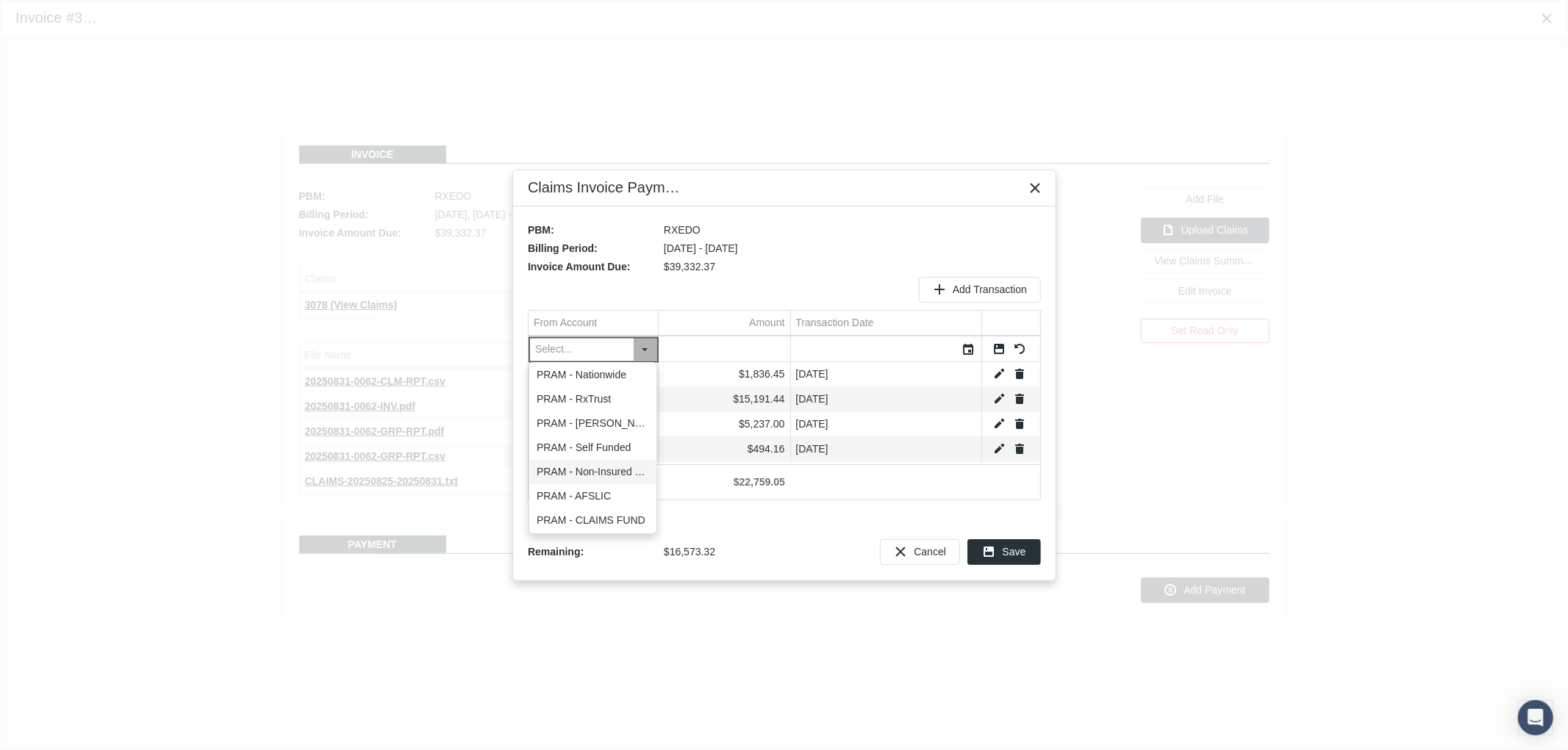
click at [608, 473] on div "PRAM - Non-Insured Trust" at bounding box center [593, 472] width 126 height 24
type input "PRAM - Non-Insured Trust"
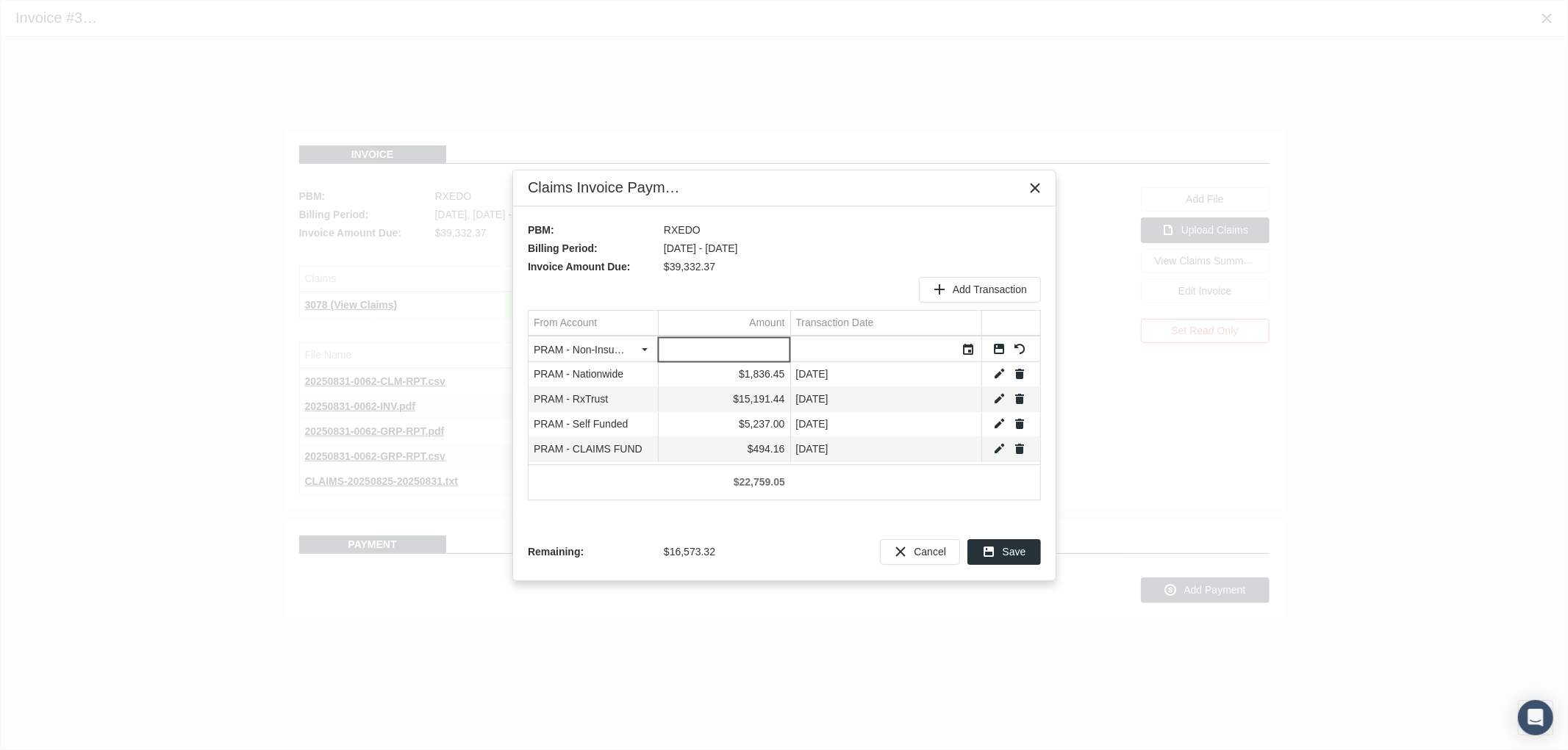
click at [710, 346] on input "Data grid" at bounding box center [725, 350] width 132 height 24
type input "19.95"
click at [974, 351] on div "Select" at bounding box center [968, 350] width 24 height 23
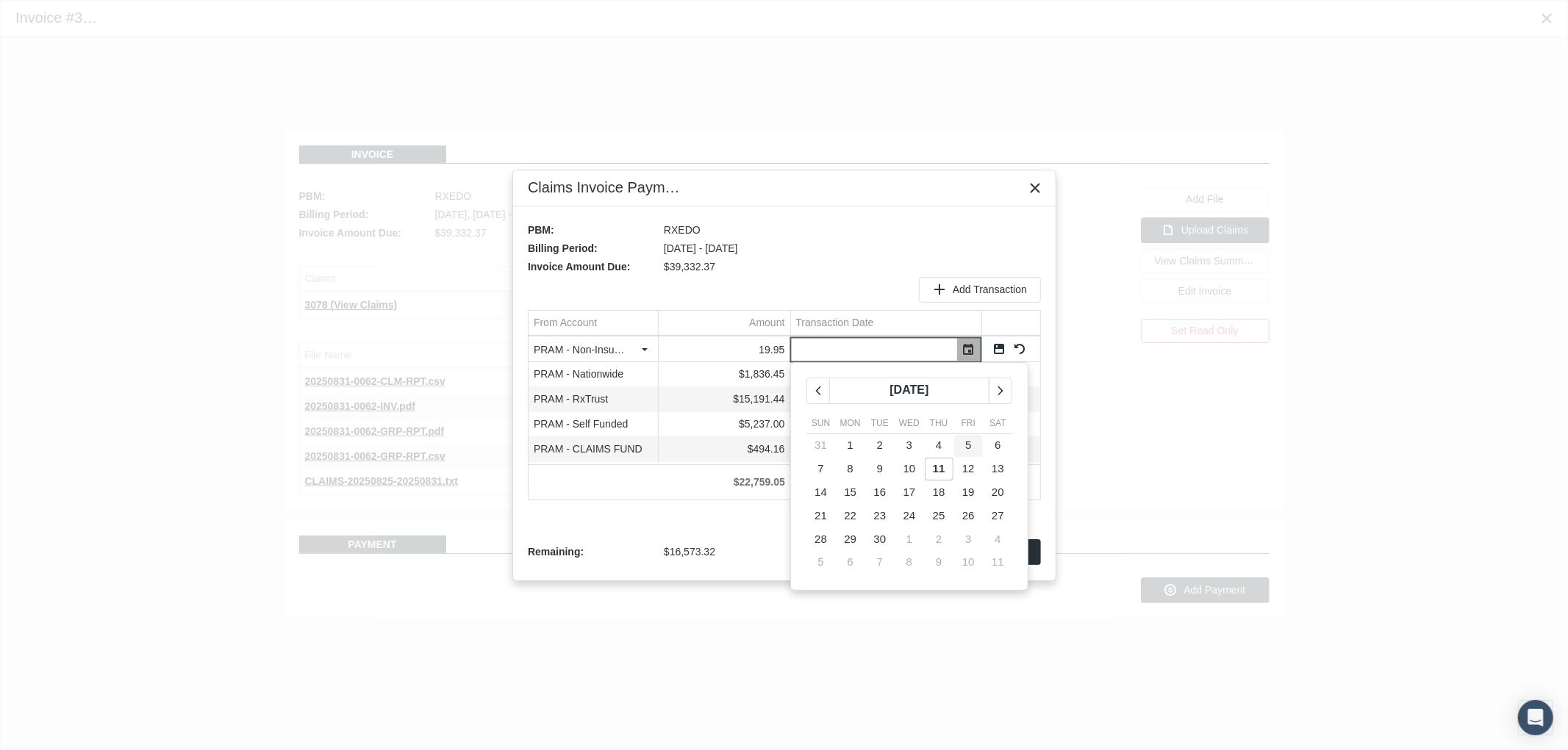
click at [972, 443] on td "5" at bounding box center [967, 445] width 29 height 23
type input "[DATE]"
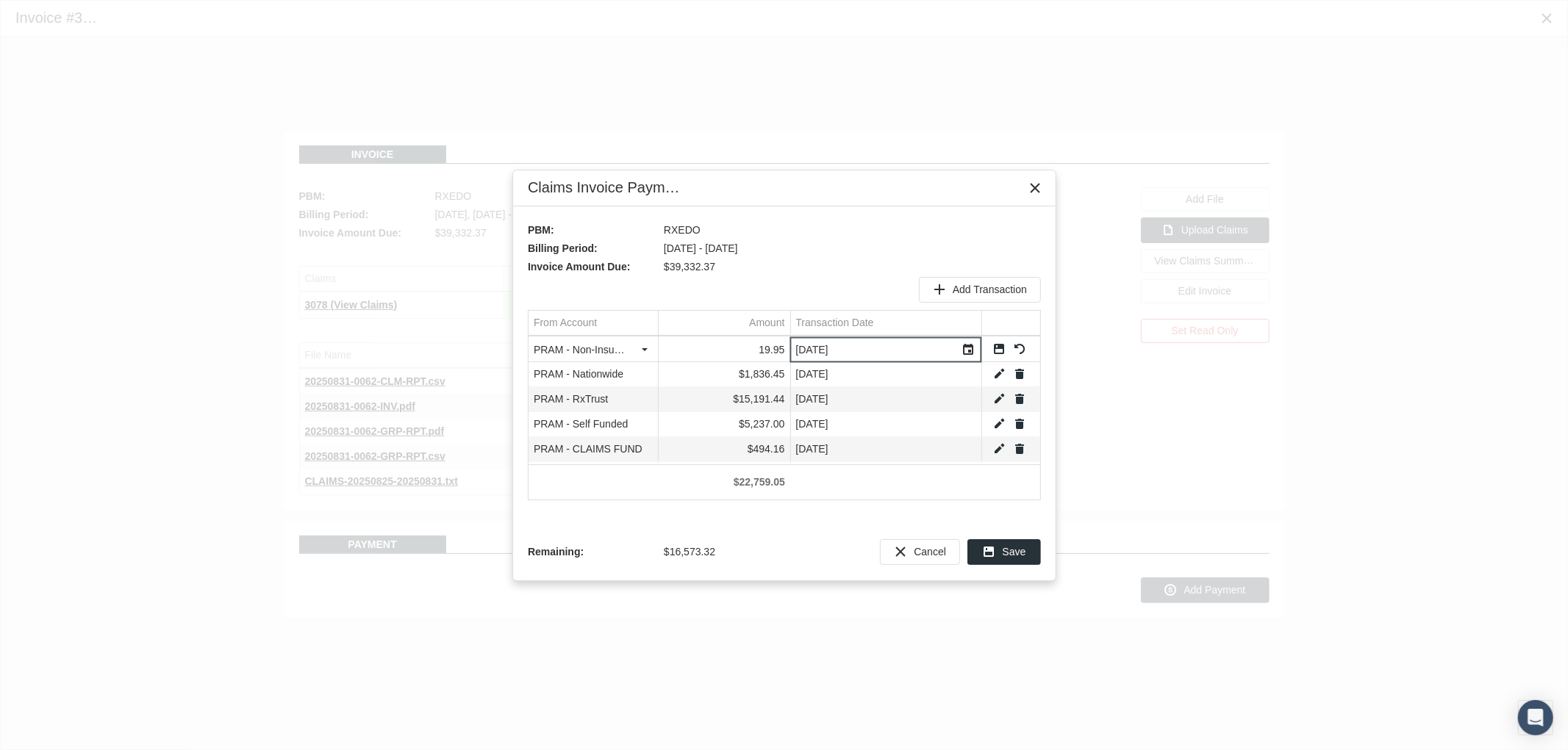
click at [993, 348] on link "Save" at bounding box center [999, 349] width 13 height 13
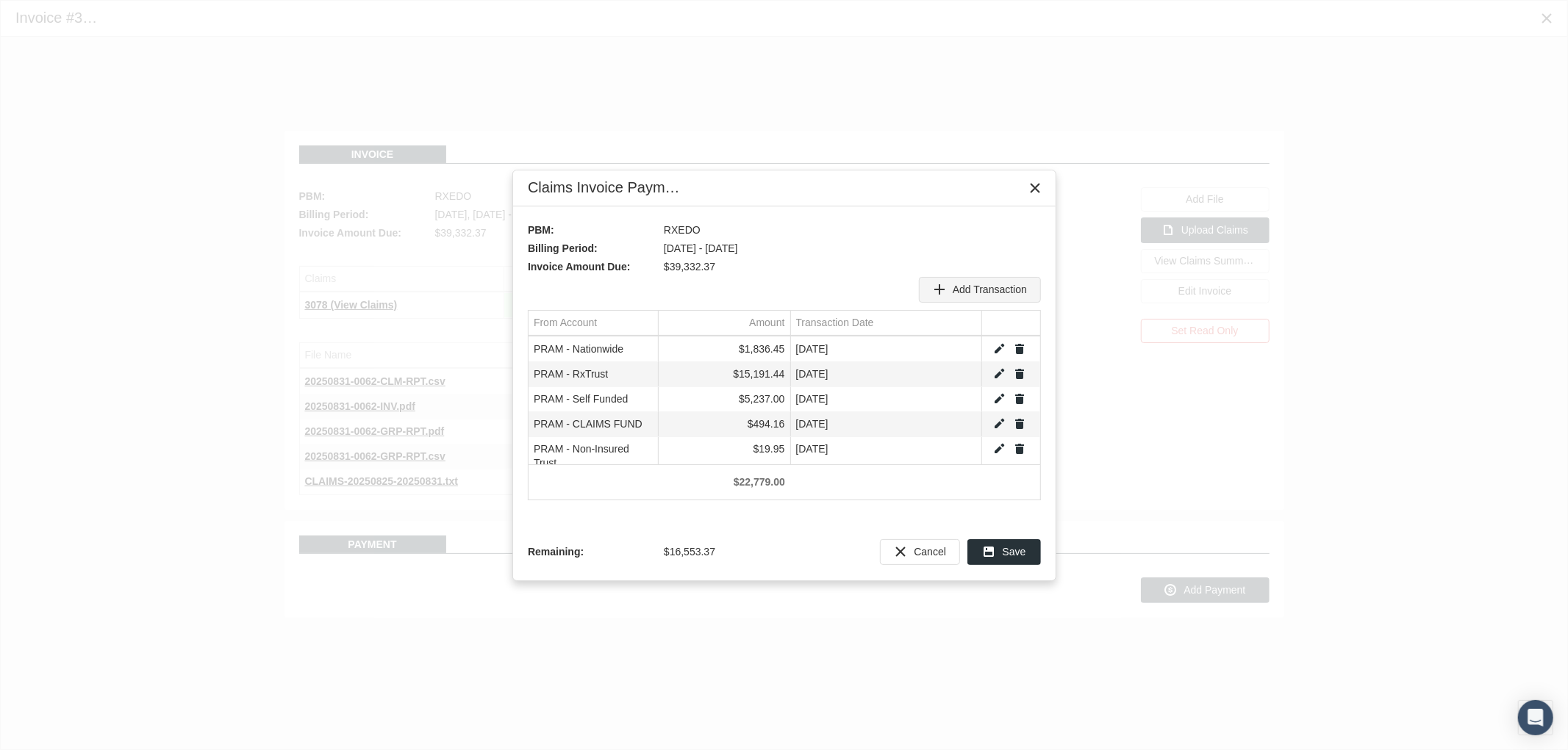
click at [981, 289] on span "Add Transaction" at bounding box center [989, 289] width 74 height 12
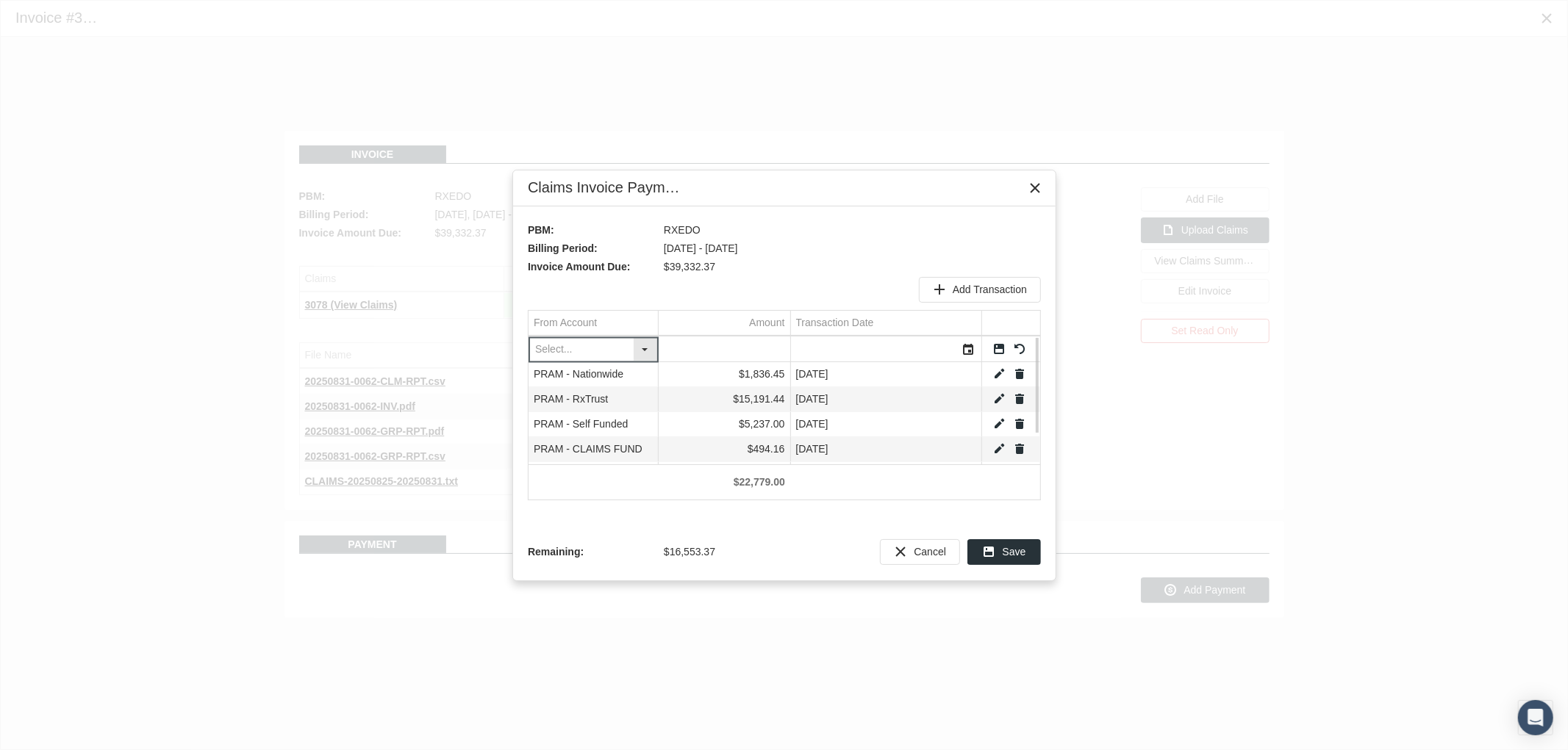
click at [651, 348] on div "Select" at bounding box center [645, 350] width 24 height 23
click at [600, 494] on div "PRAM - AFSLIC" at bounding box center [593, 496] width 126 height 24
type input "PRAM - AFSLIC"
click at [731, 351] on input "Data grid" at bounding box center [725, 350] width 132 height 24
type input "12461.22"
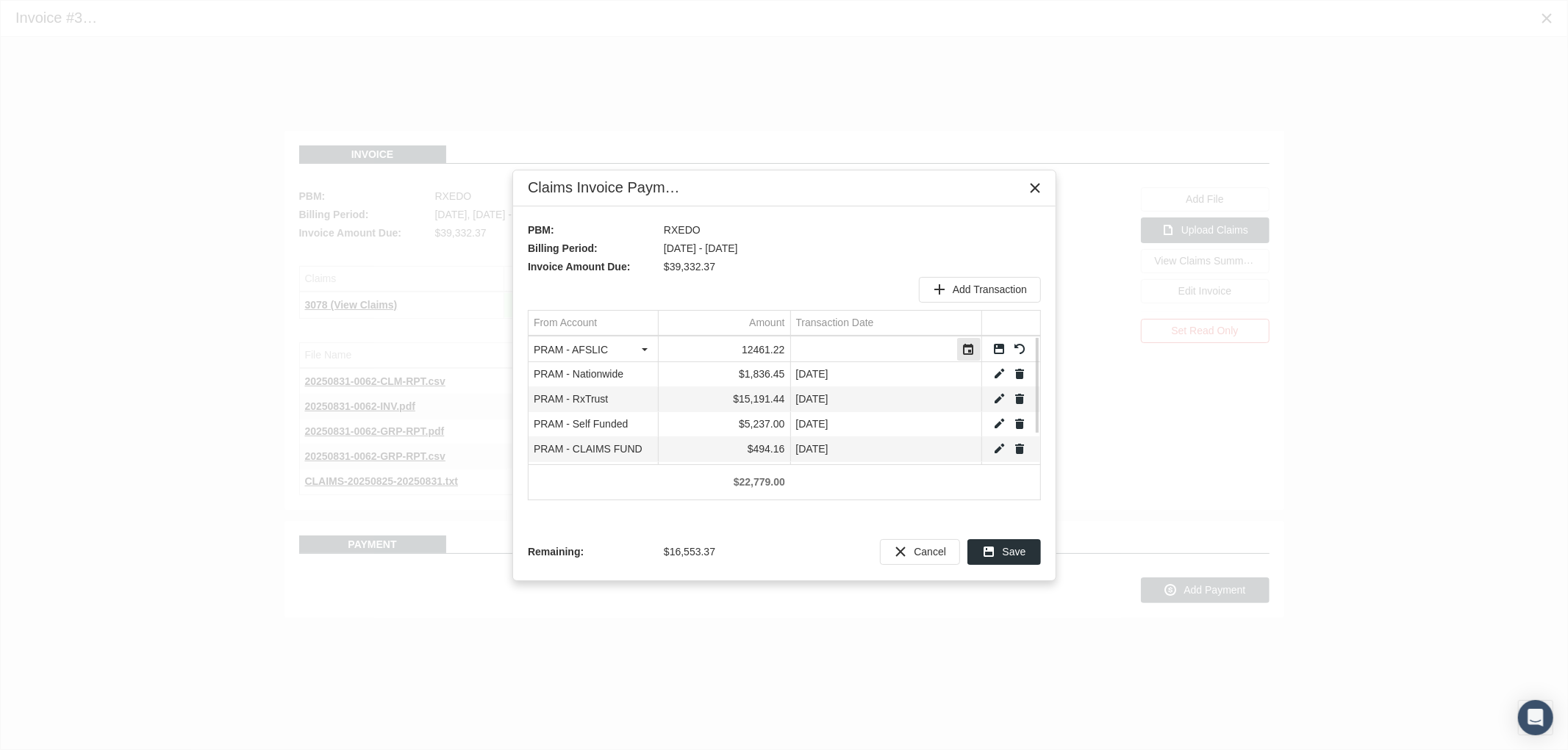
click at [965, 349] on div "Select" at bounding box center [968, 350] width 24 height 23
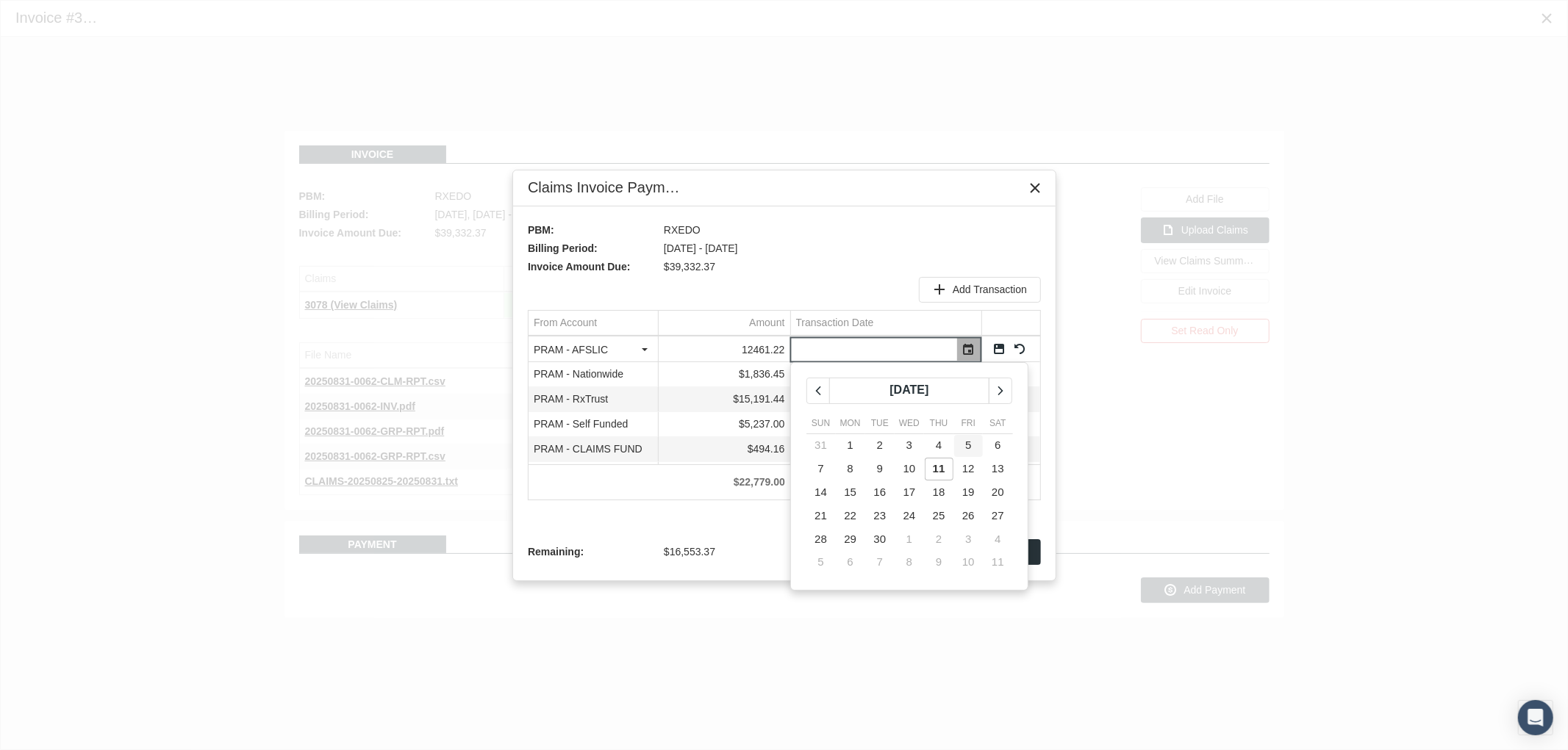
click at [965, 453] on td "5" at bounding box center [967, 445] width 29 height 23
type input "[DATE]"
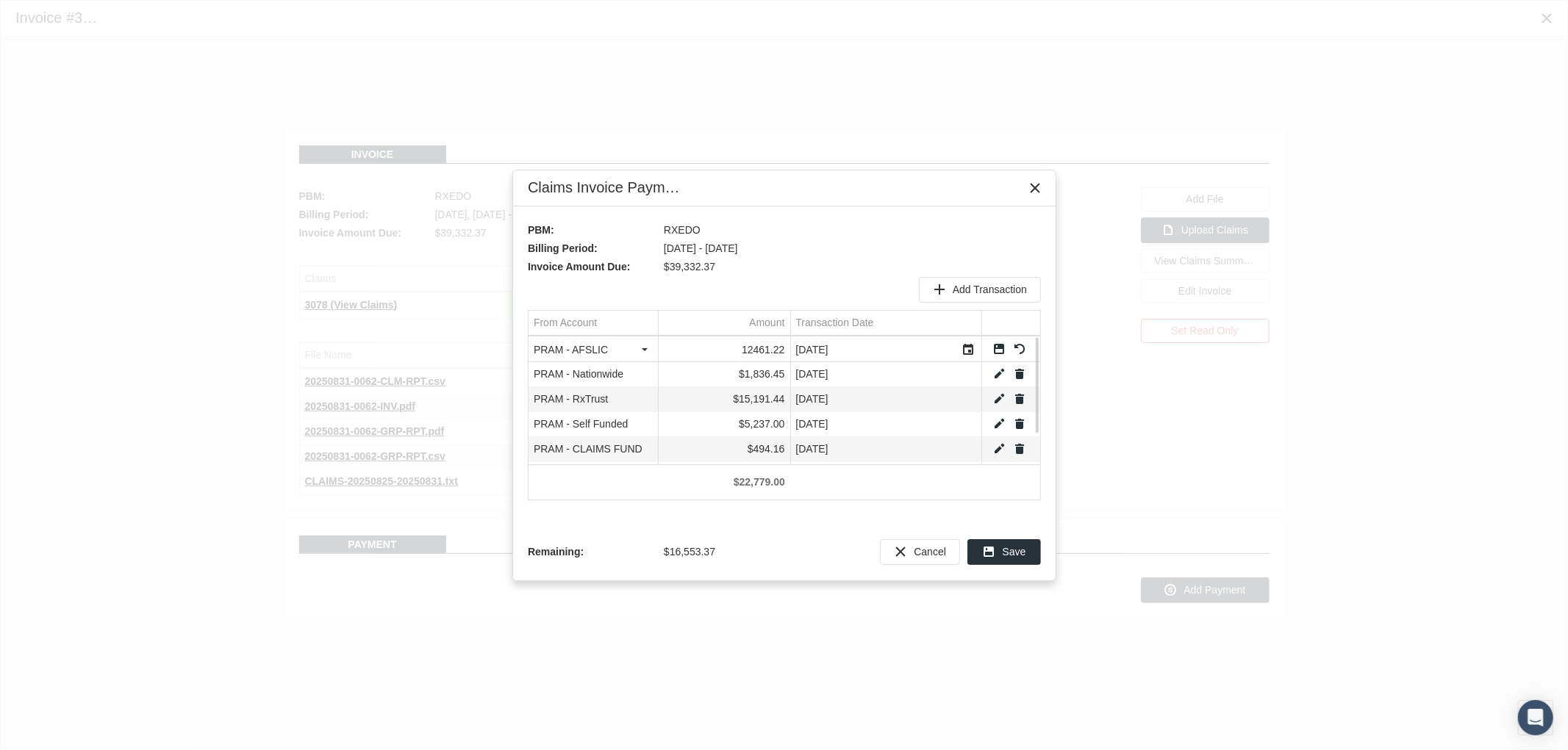
click at [1000, 346] on link "Save" at bounding box center [999, 349] width 13 height 13
click at [988, 291] on span "Add Transaction" at bounding box center [989, 289] width 74 height 12
click at [646, 347] on div "Select" at bounding box center [645, 350] width 24 height 23
click at [616, 449] on div "PRAM - Self Funded" at bounding box center [593, 448] width 126 height 24
type input "PRAM - Self Funded"
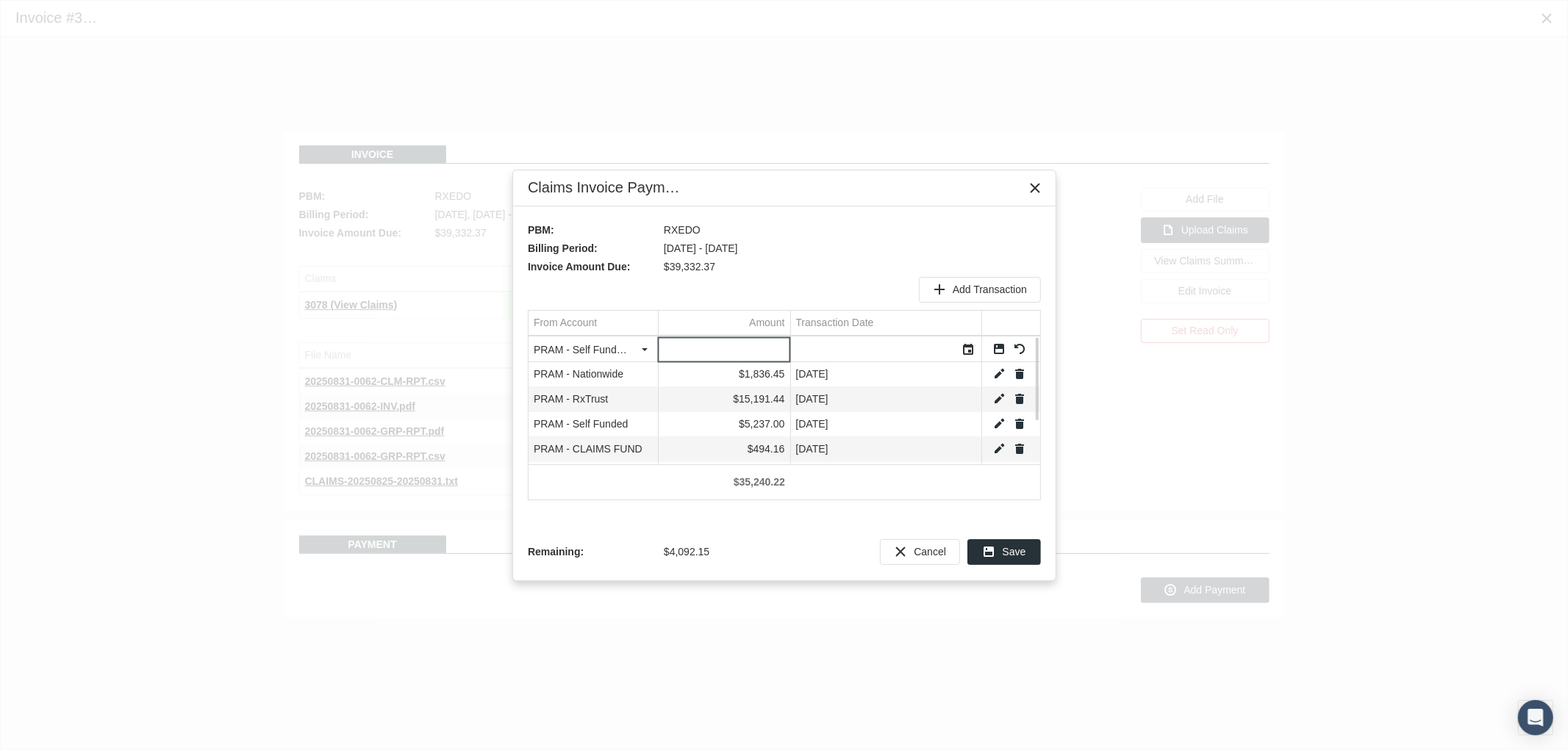
click at [743, 349] on input "Data grid" at bounding box center [725, 350] width 132 height 24
type input "4092.15"
click at [969, 346] on div "Select" at bounding box center [968, 350] width 24 height 23
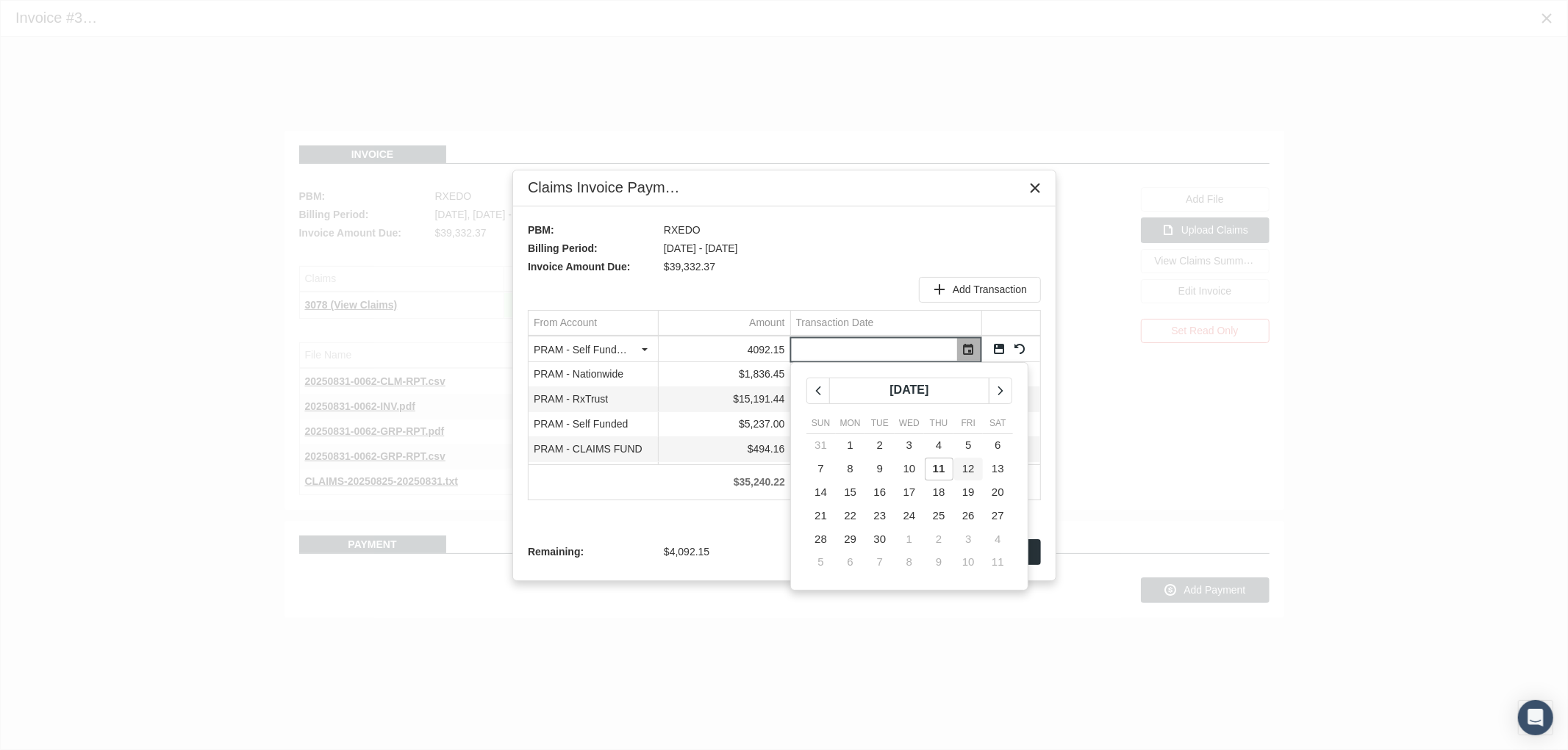
click at [972, 472] on span "12" at bounding box center [968, 468] width 12 height 12
type input "09/12/2025"
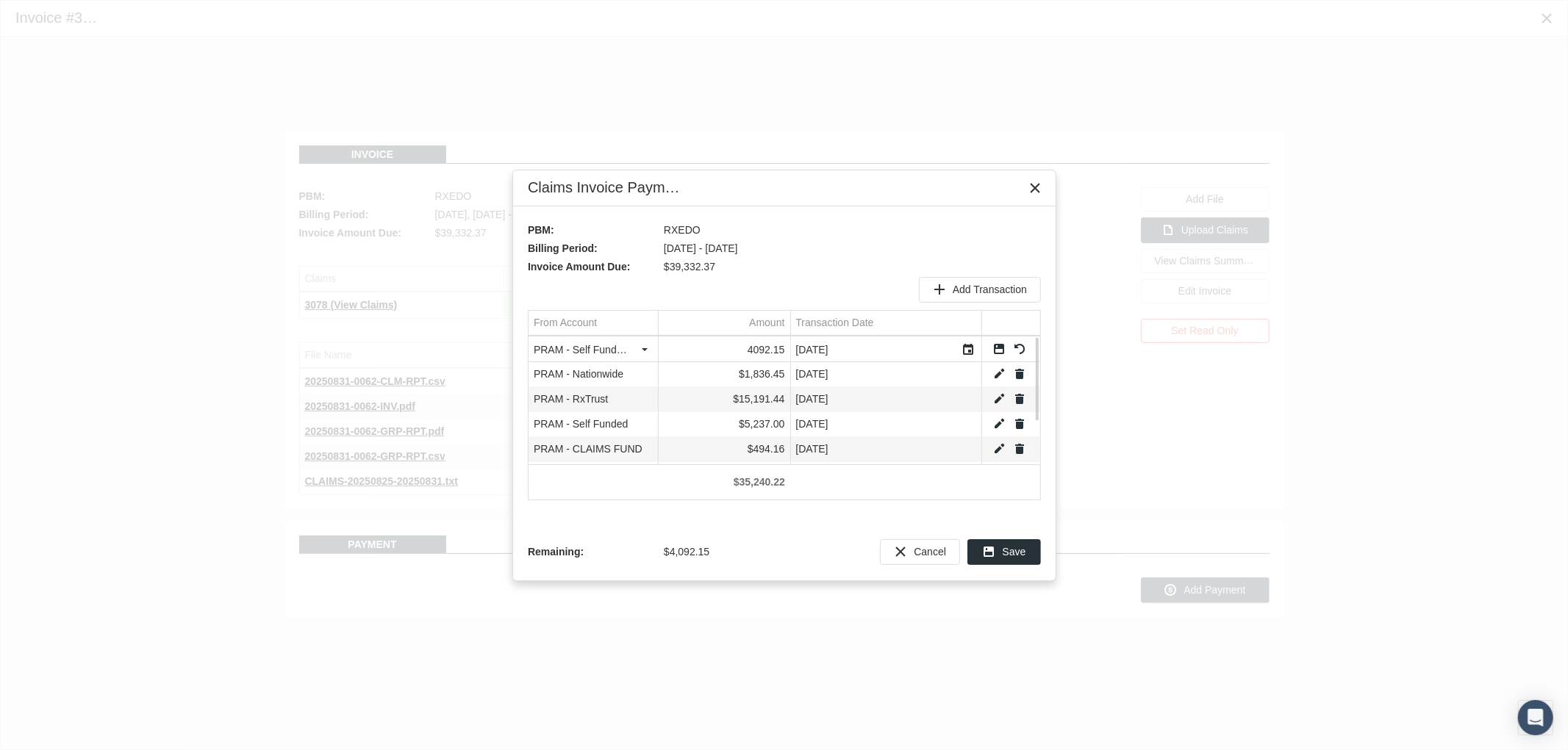
click at [1003, 346] on link "Save" at bounding box center [999, 349] width 13 height 13
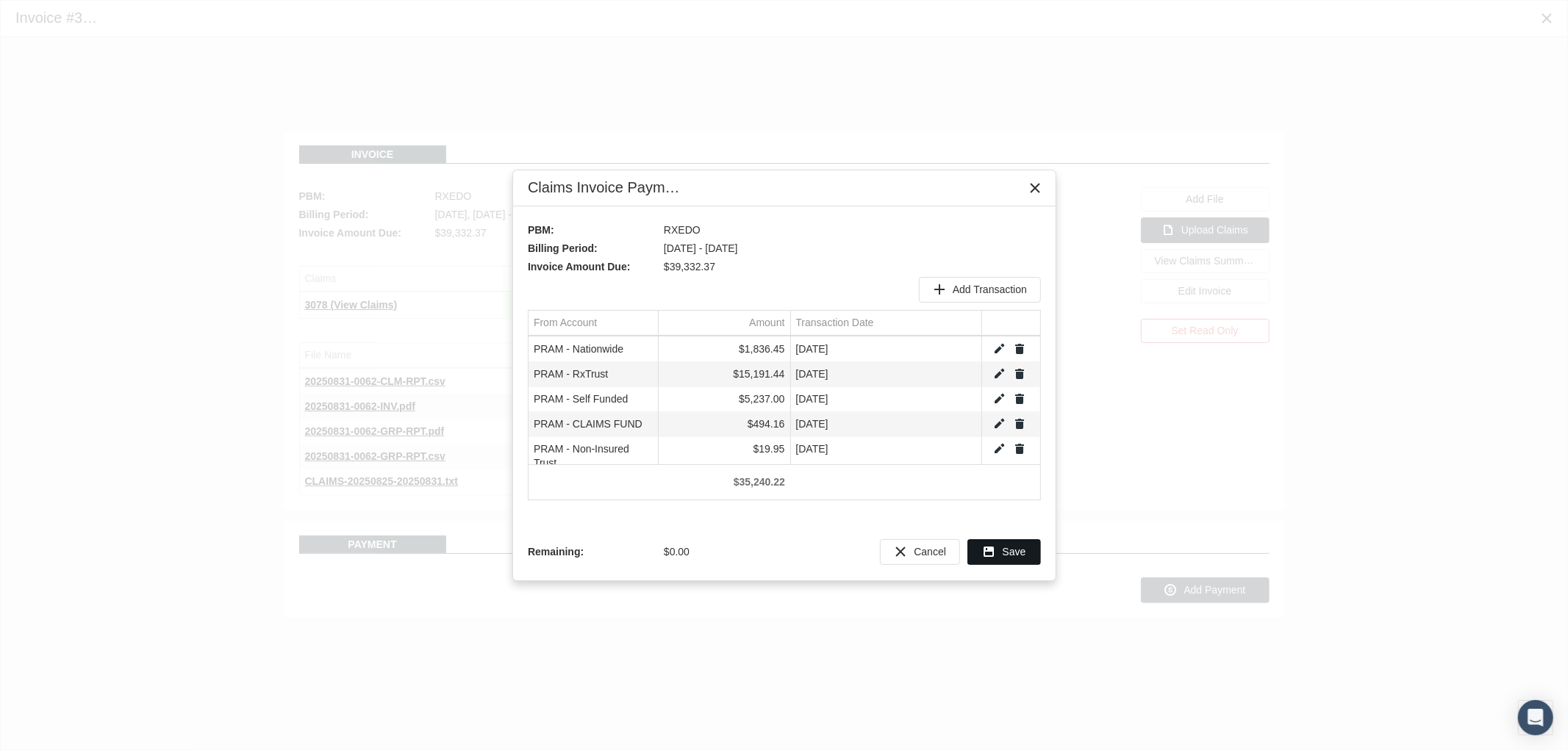
click at [1000, 548] on div "Save" at bounding box center [1004, 553] width 72 height 24
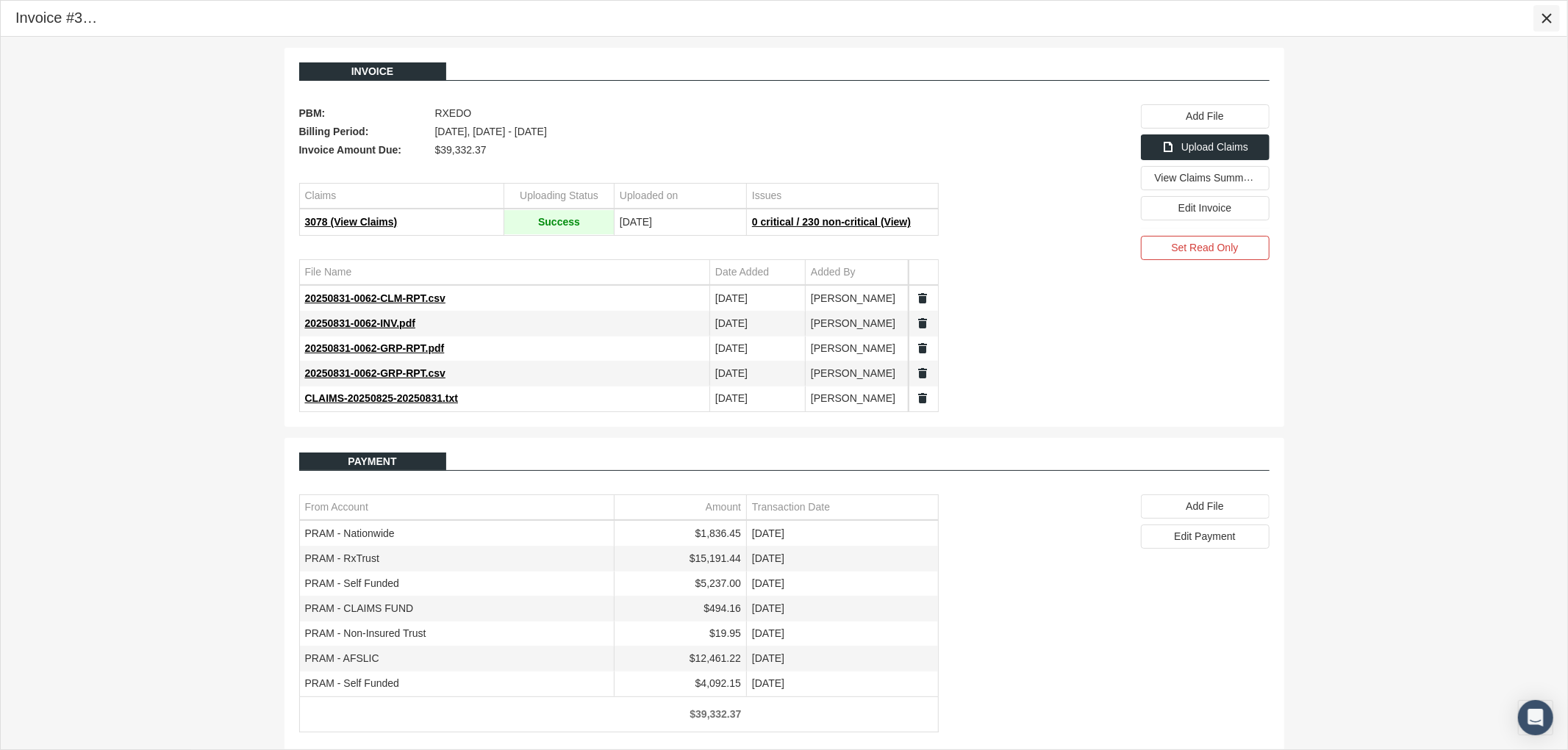
click at [1546, 20] on icon "Close" at bounding box center [1546, 19] width 13 height 13
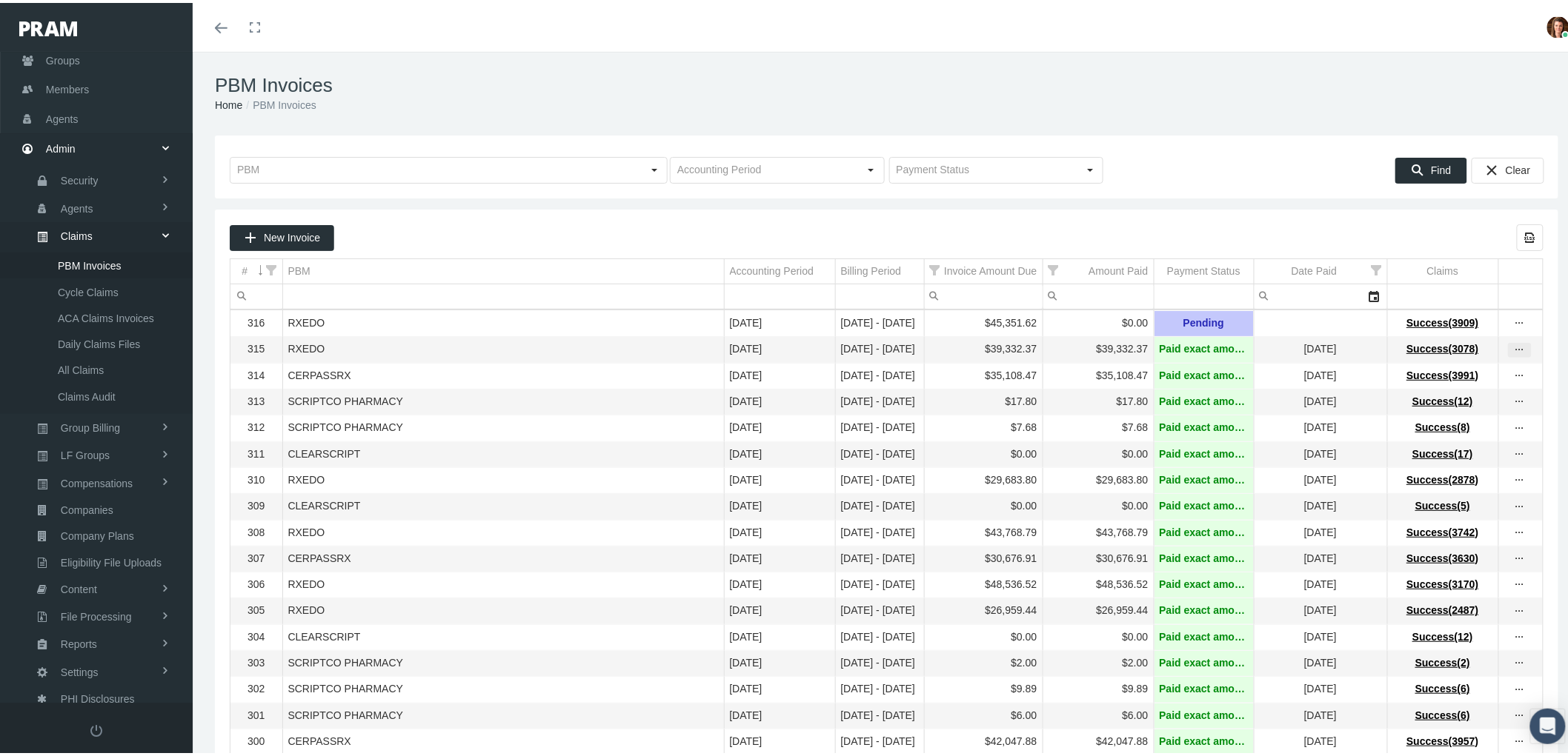
click at [1513, 349] on icon "more" at bounding box center [1520, 348] width 13 height 13
click at [1466, 365] on div "View Invoice" at bounding box center [1444, 374] width 145 height 31
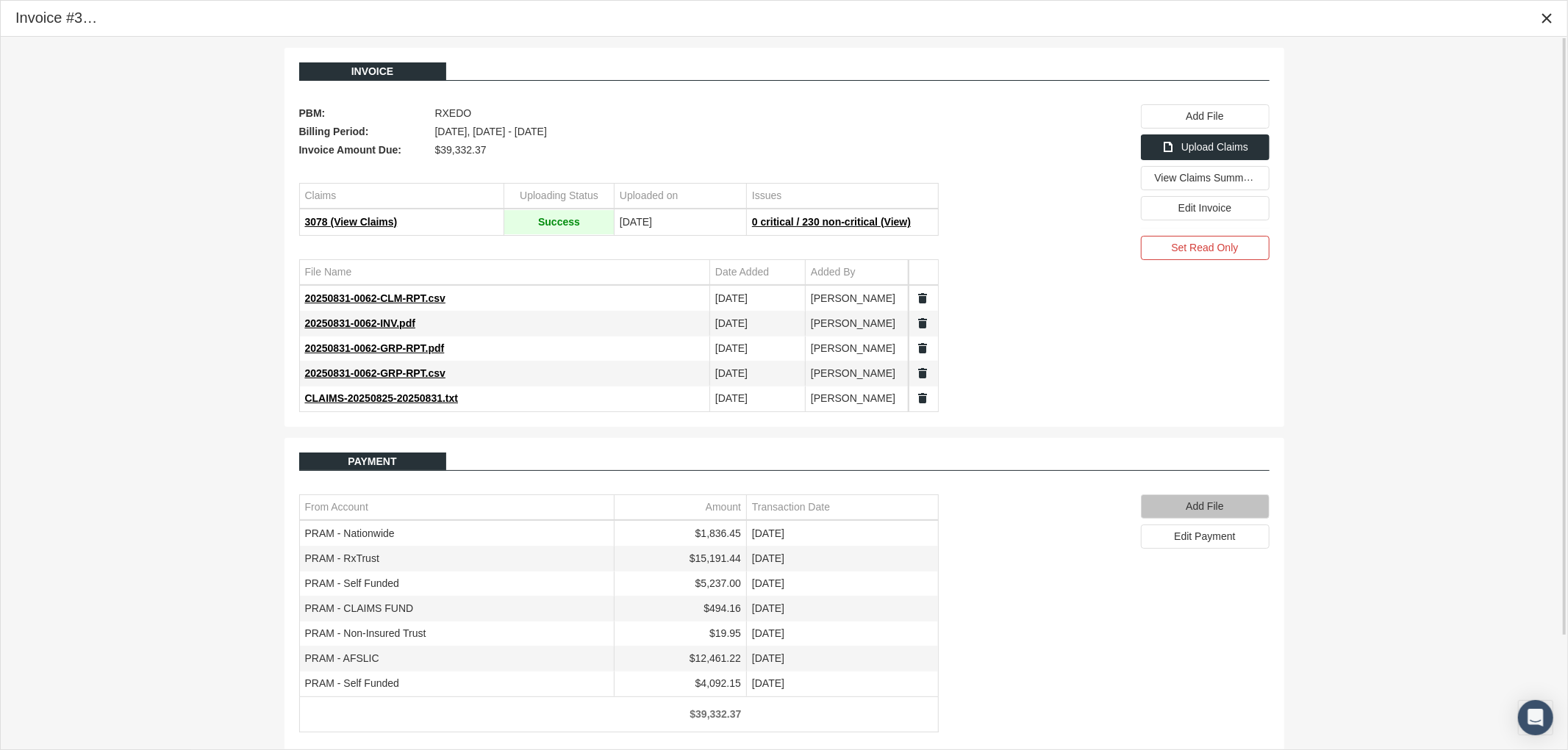
click at [1206, 505] on span "Add File" at bounding box center [1204, 507] width 38 height 12
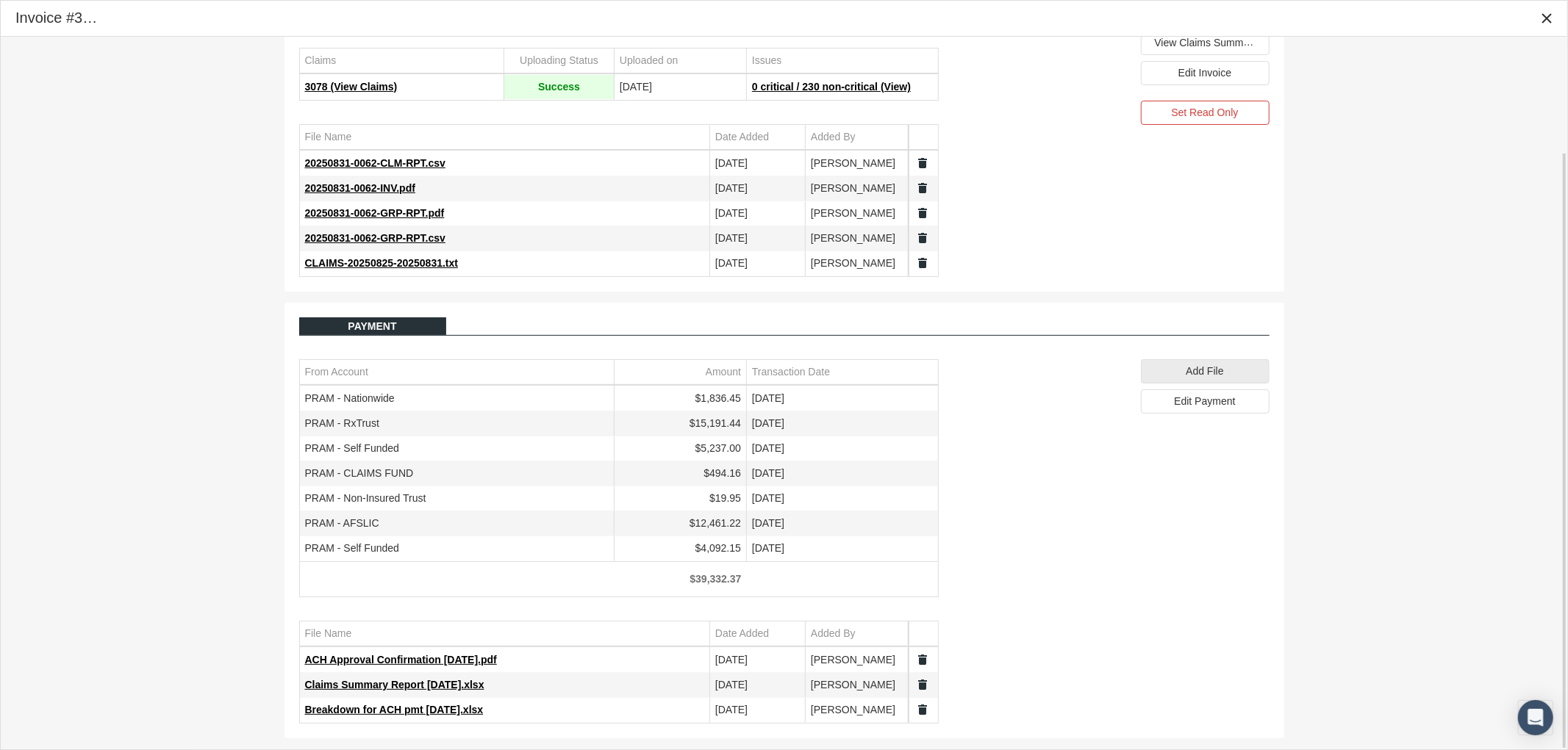
click at [1414, 453] on div "Invoice PBM: RXEDO Billing Period: August 2025, Aug 25 - Aug 31 Invoice Amount …" at bounding box center [784, 325] width 1566 height 848
click at [1551, 15] on icon "Close" at bounding box center [1546, 19] width 13 height 13
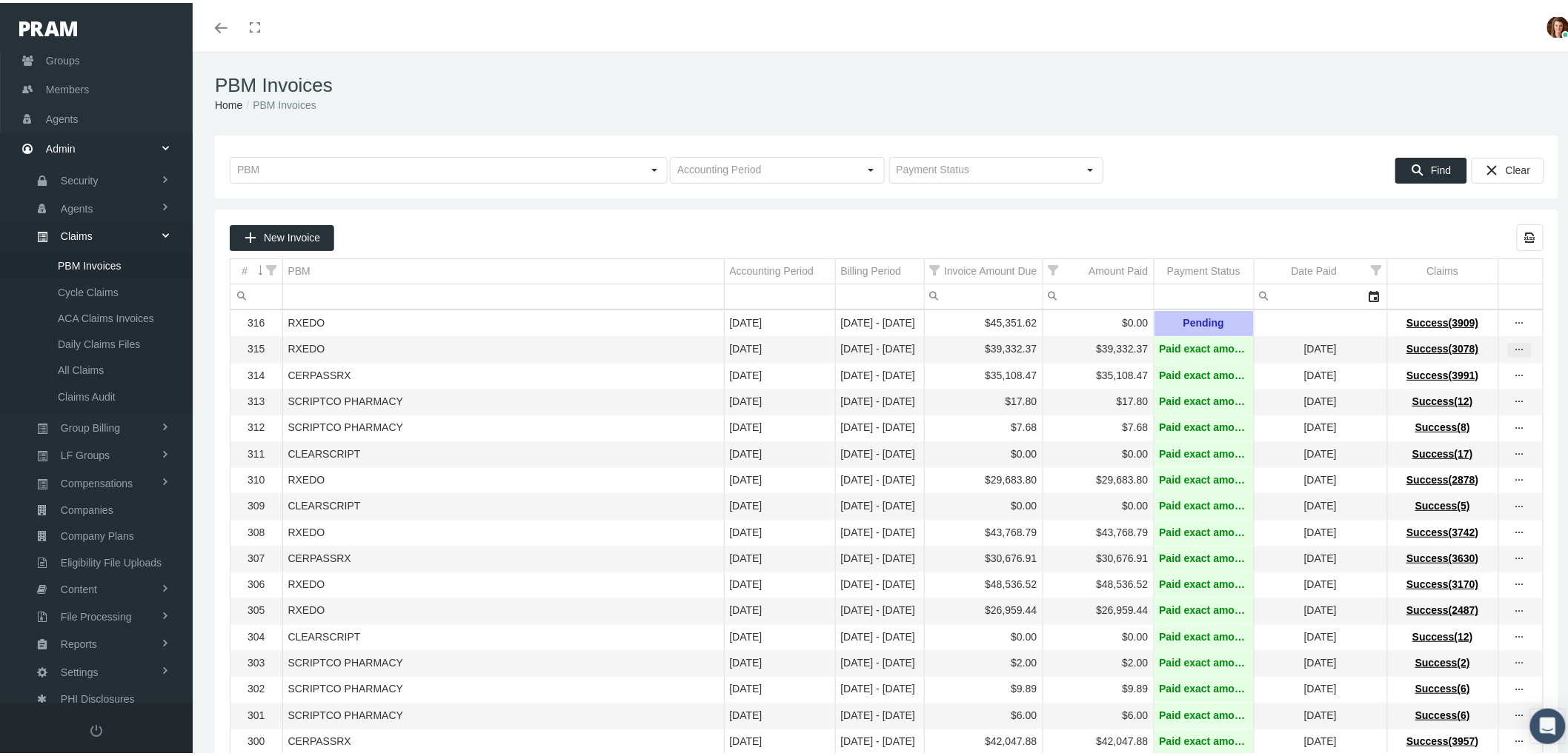
click at [1513, 346] on icon "more" at bounding box center [1520, 348] width 13 height 13
click at [1474, 367] on div "View Invoice" at bounding box center [1444, 374] width 145 height 31
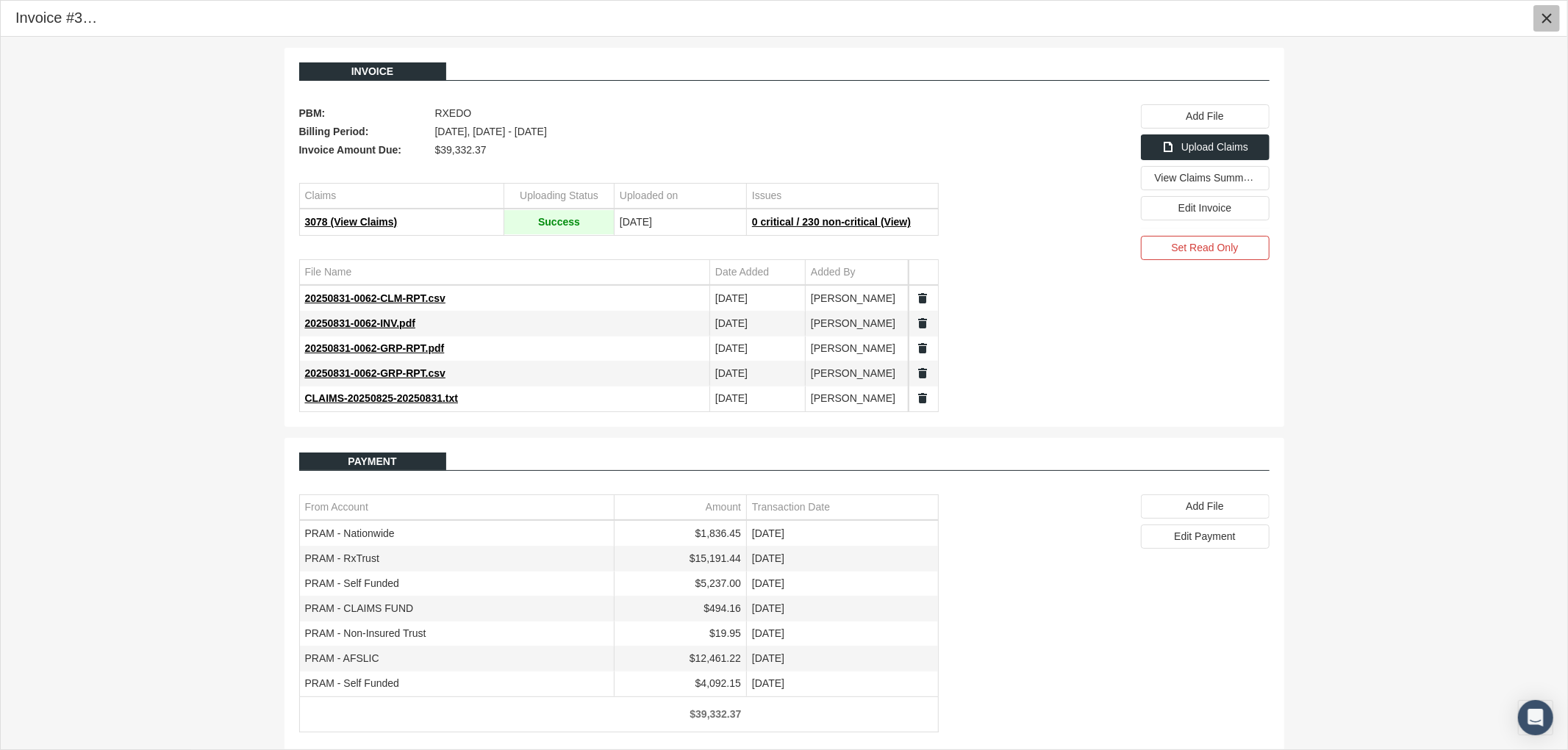
drag, startPoint x: 1553, startPoint y: 24, endPoint x: 1515, endPoint y: 29, distance: 38.3
click at [1553, 23] on div "Close" at bounding box center [1546, 18] width 25 height 25
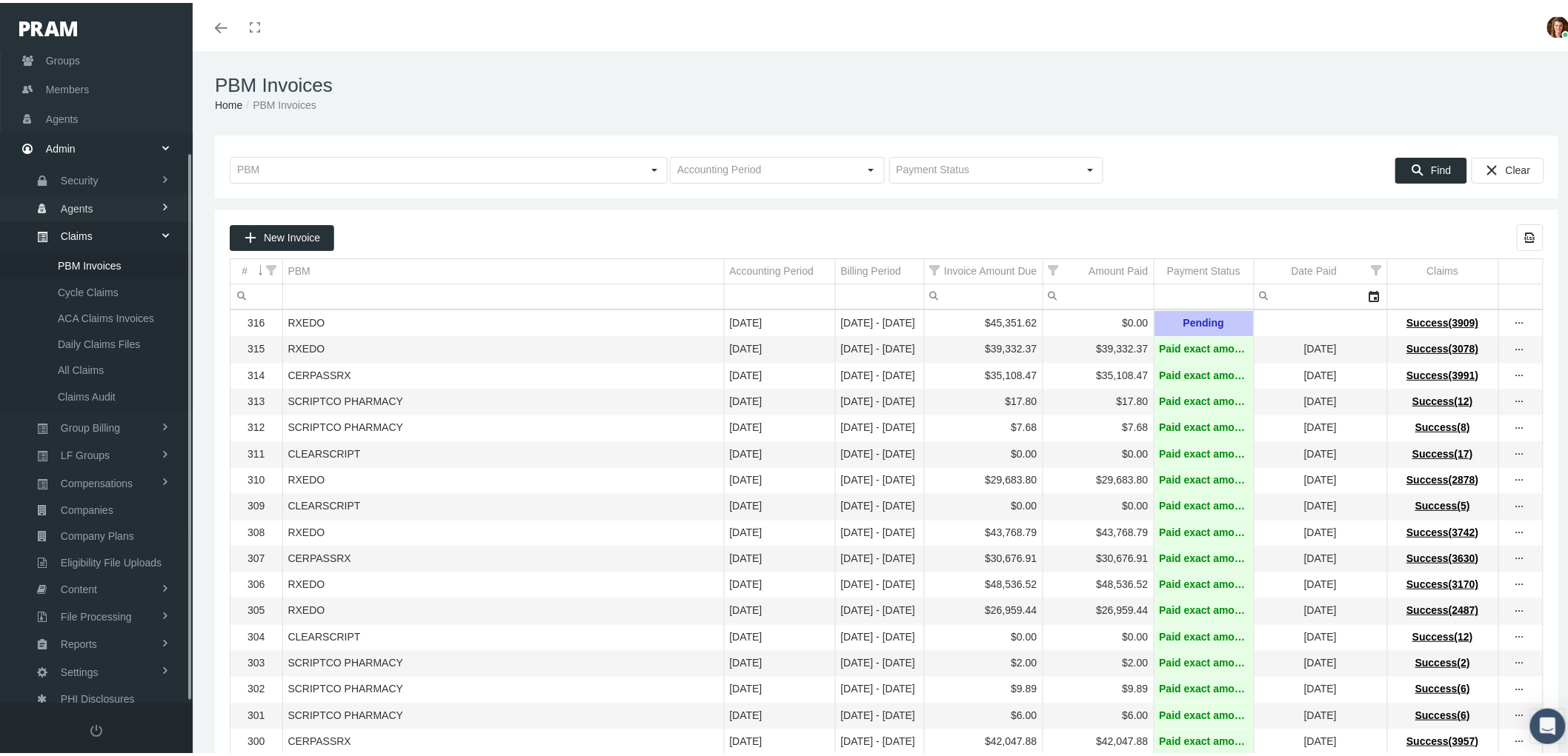
click at [78, 209] on span "Agents" at bounding box center [77, 206] width 32 height 26
click at [110, 359] on span "Bank Info Requests" at bounding box center [102, 365] width 90 height 26
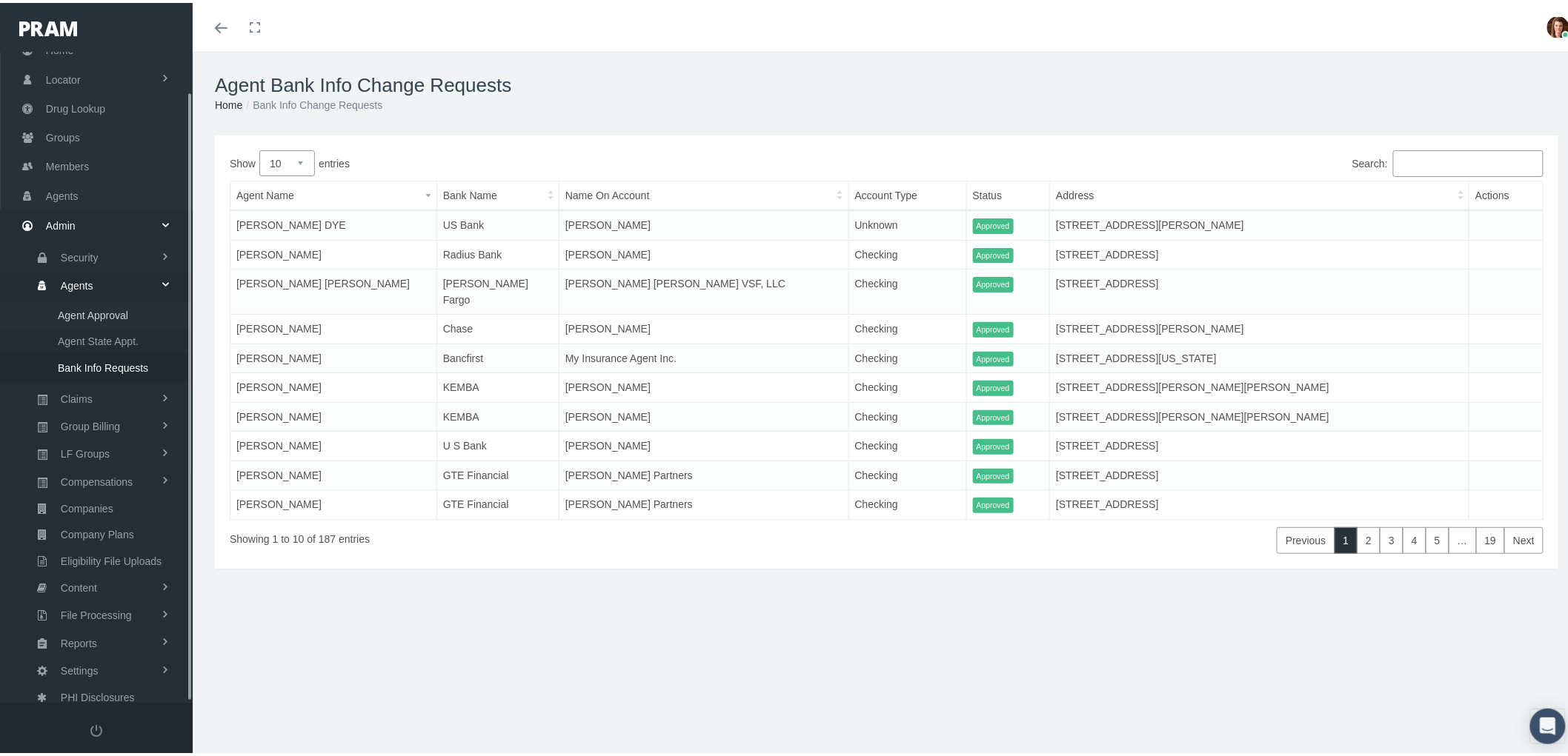
scroll to position [42, 0]
click at [92, 384] on span "Claims" at bounding box center [77, 396] width 32 height 26
click at [92, 383] on span "ACA Claims Invoices" at bounding box center [106, 392] width 97 height 26
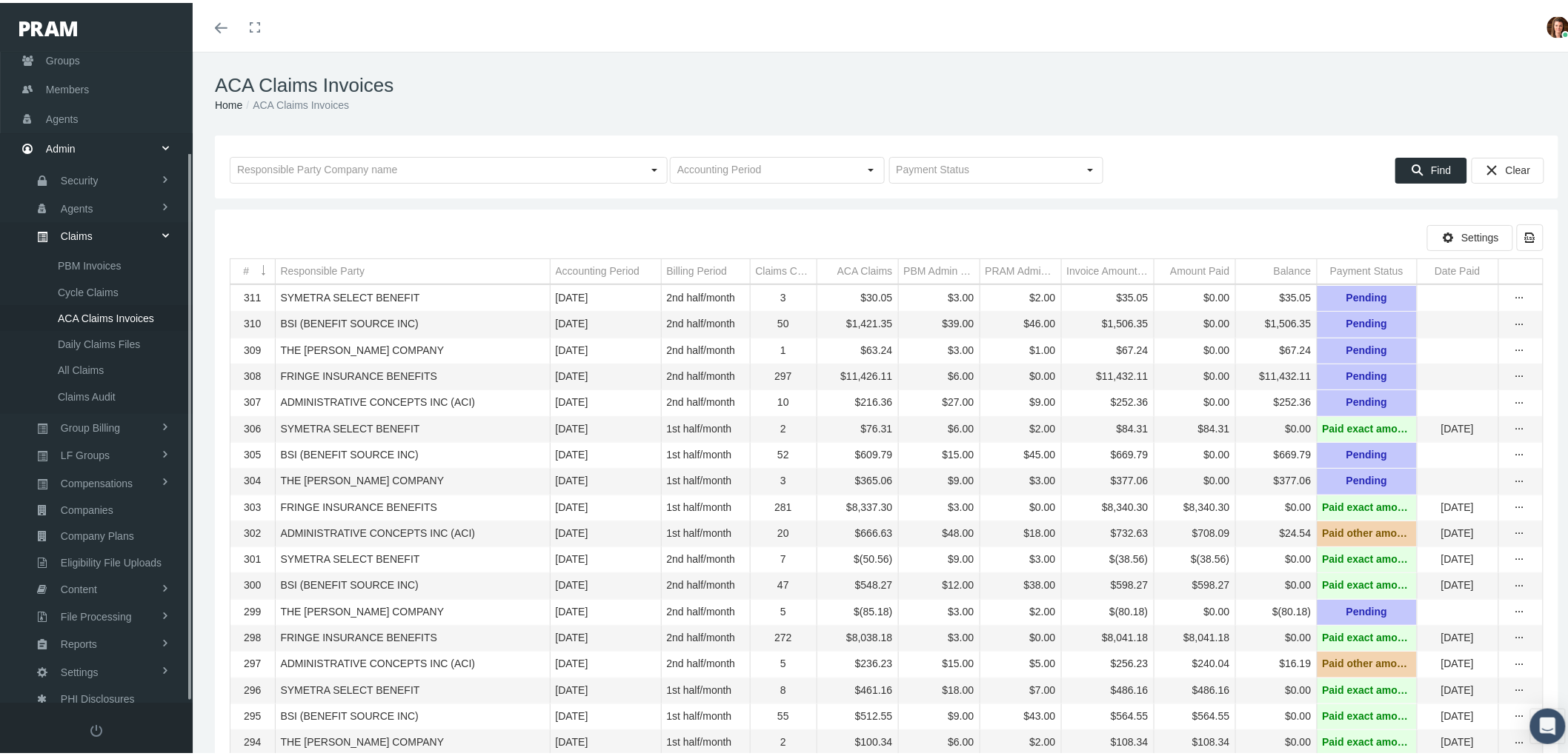
scroll to position [118, 0]
click at [307, 154] on div at bounding box center [448, 168] width 438 height 27
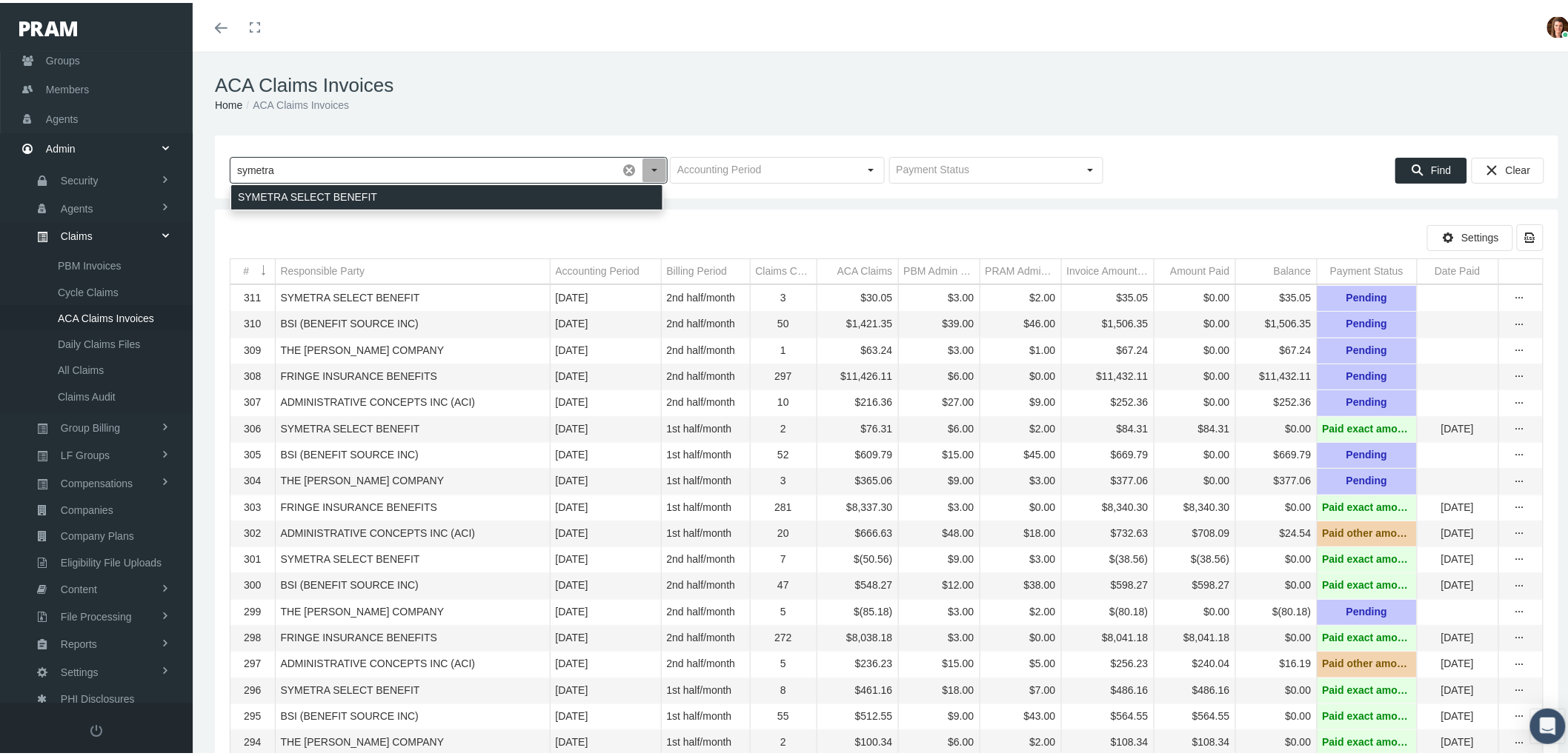
click at [403, 189] on div "SYMETRA SELECT BENEFIT" at bounding box center [446, 194] width 431 height 25
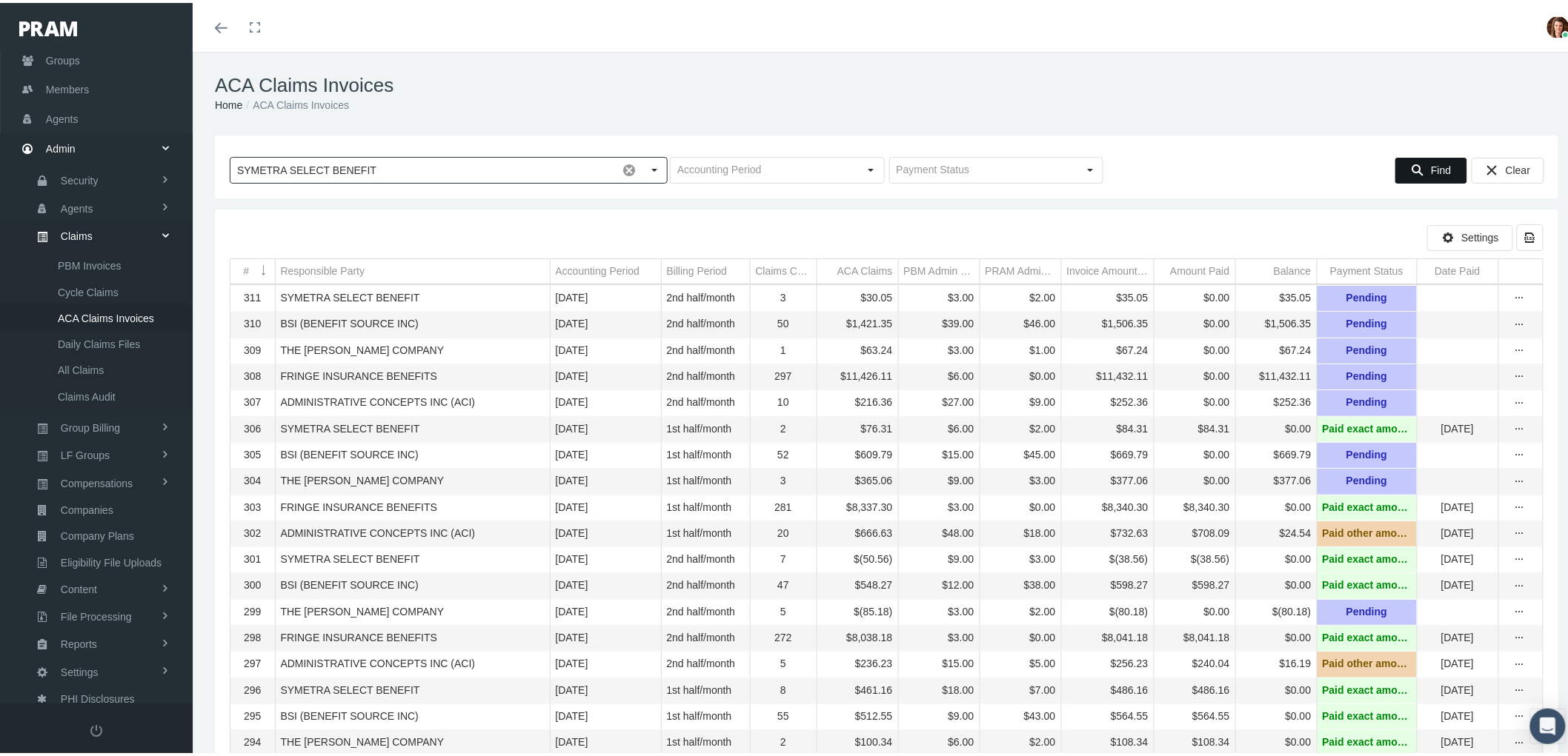
type input "SYMETRA SELECT BENEFIT"
click at [1411, 169] on icon "Find" at bounding box center [1417, 168] width 13 height 13
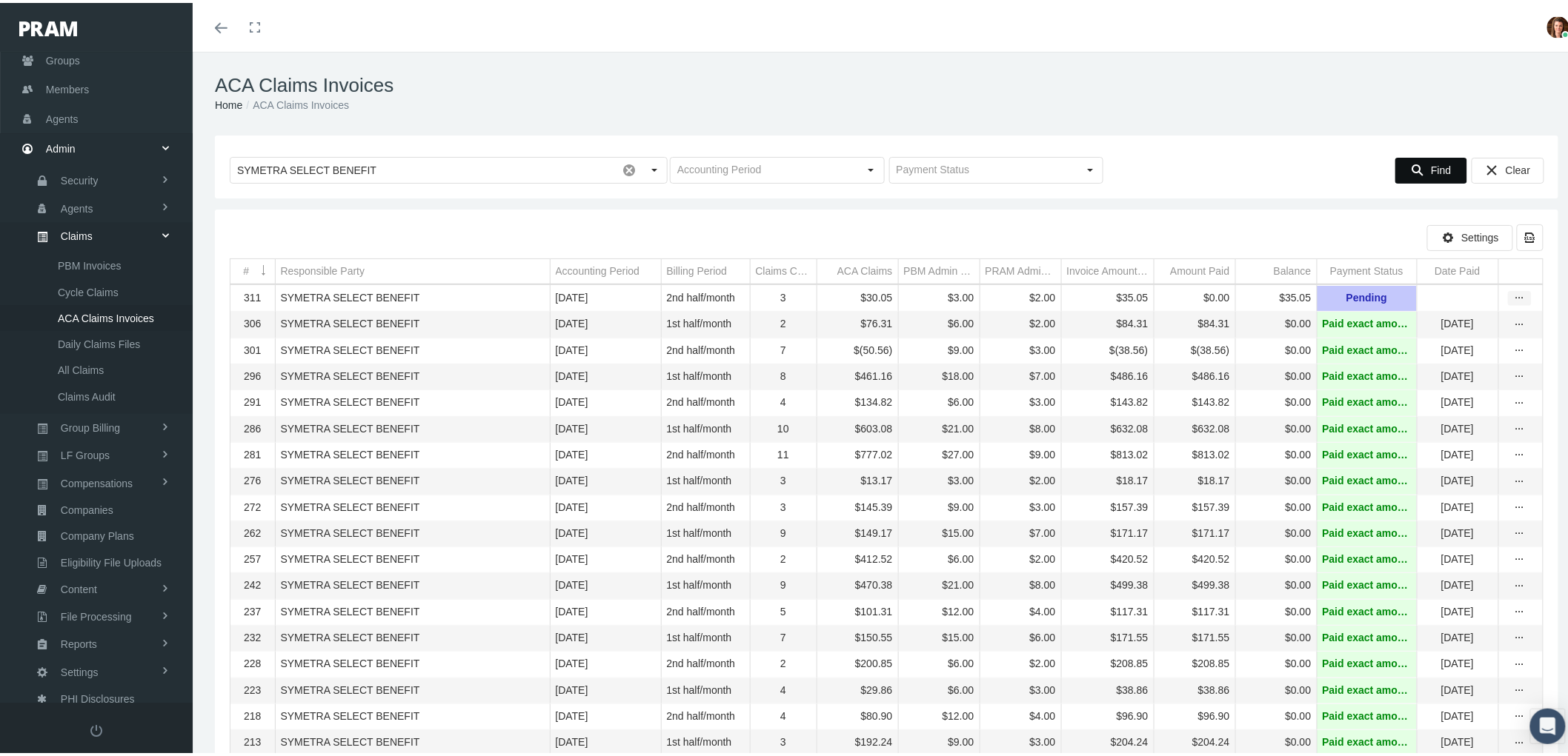
click at [1516, 297] on div "more" at bounding box center [1519, 296] width 22 height 13
click at [1452, 320] on div "View" at bounding box center [1444, 322] width 145 height 31
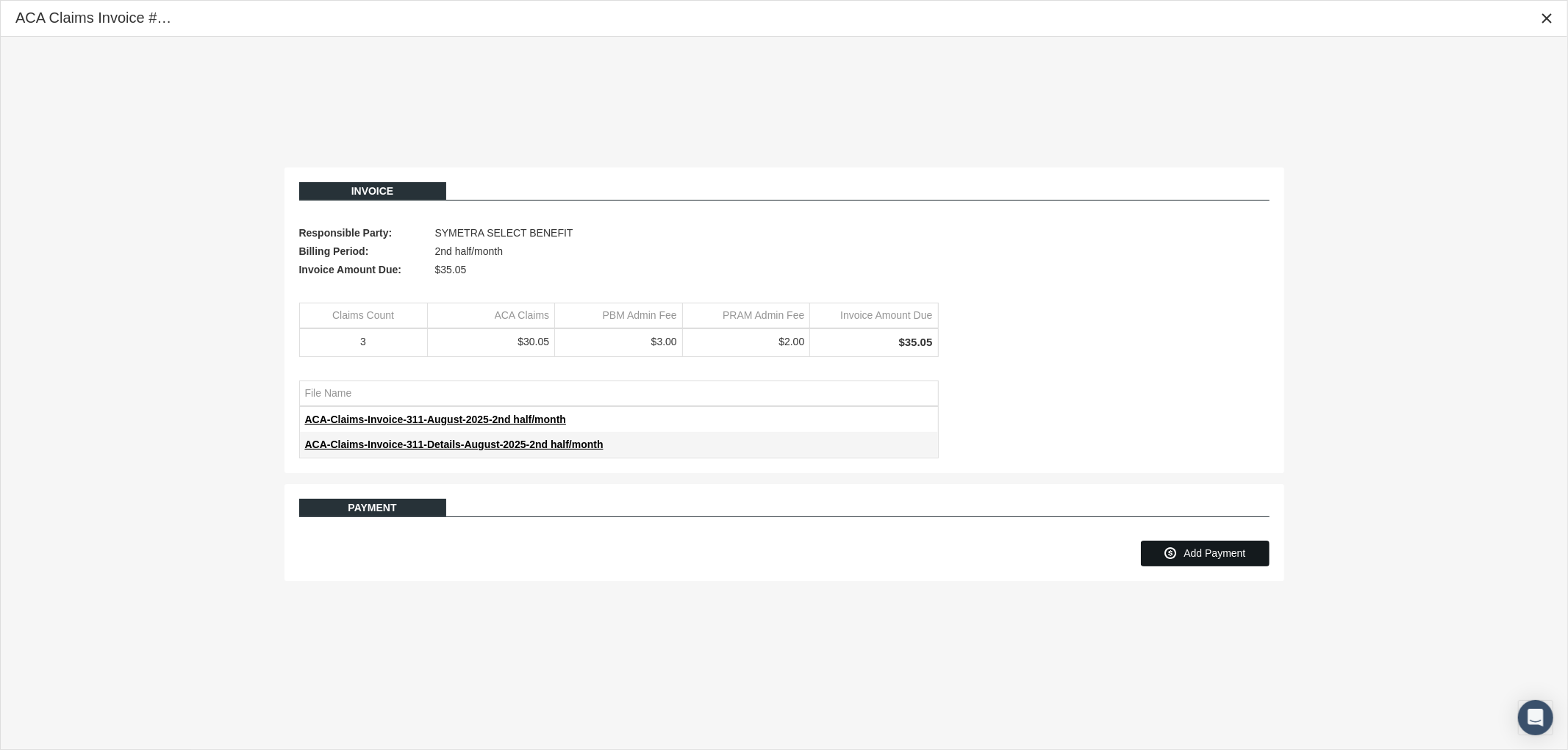
click at [1225, 550] on span "Add Payment" at bounding box center [1215, 554] width 62 height 12
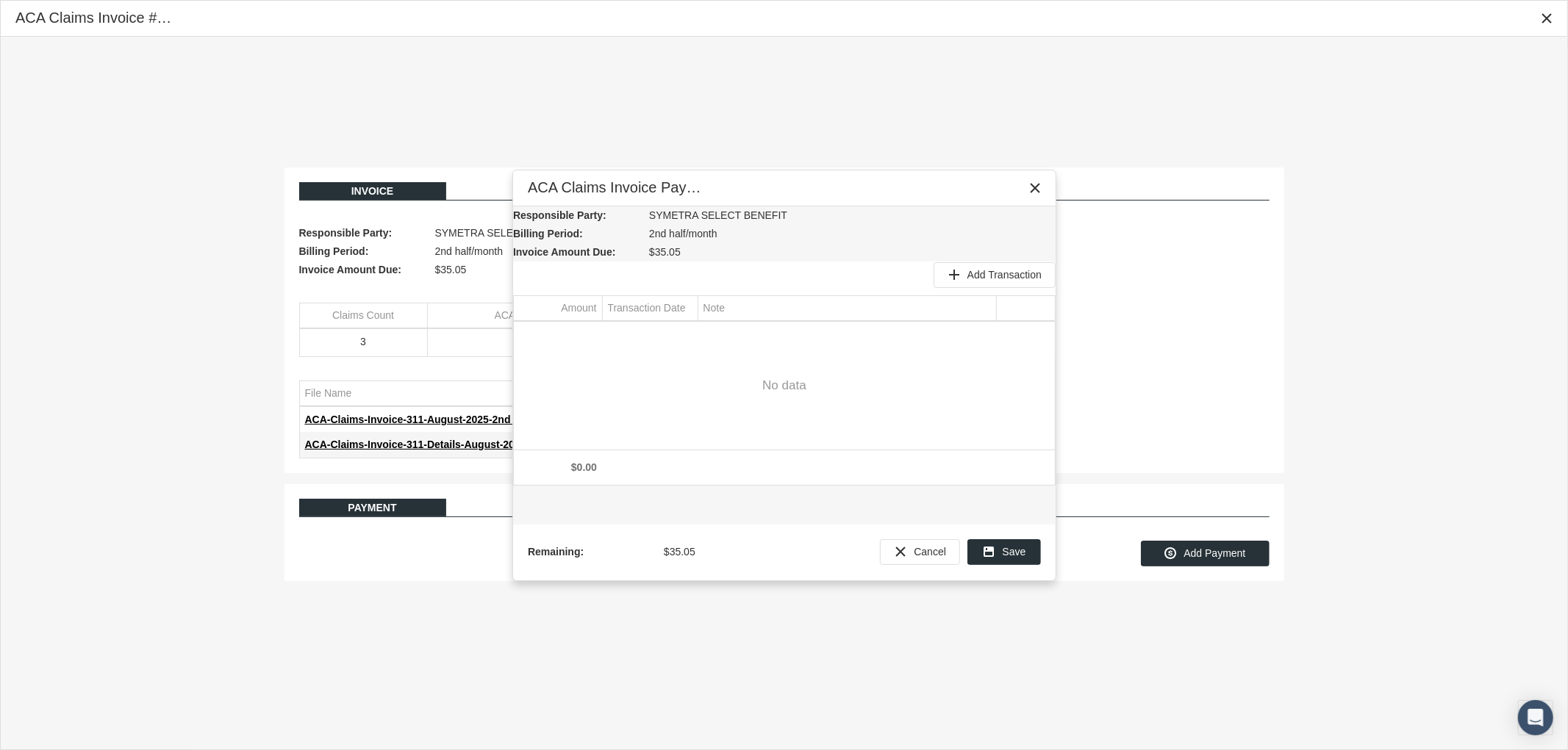
click at [1000, 270] on span "Add Transaction" at bounding box center [1004, 274] width 74 height 12
type input "35.05"
click at [679, 332] on div "Select" at bounding box center [684, 335] width 24 height 23
click at [751, 448] on span "11" at bounding box center [751, 453] width 12 height 12
type input "[DATE]"
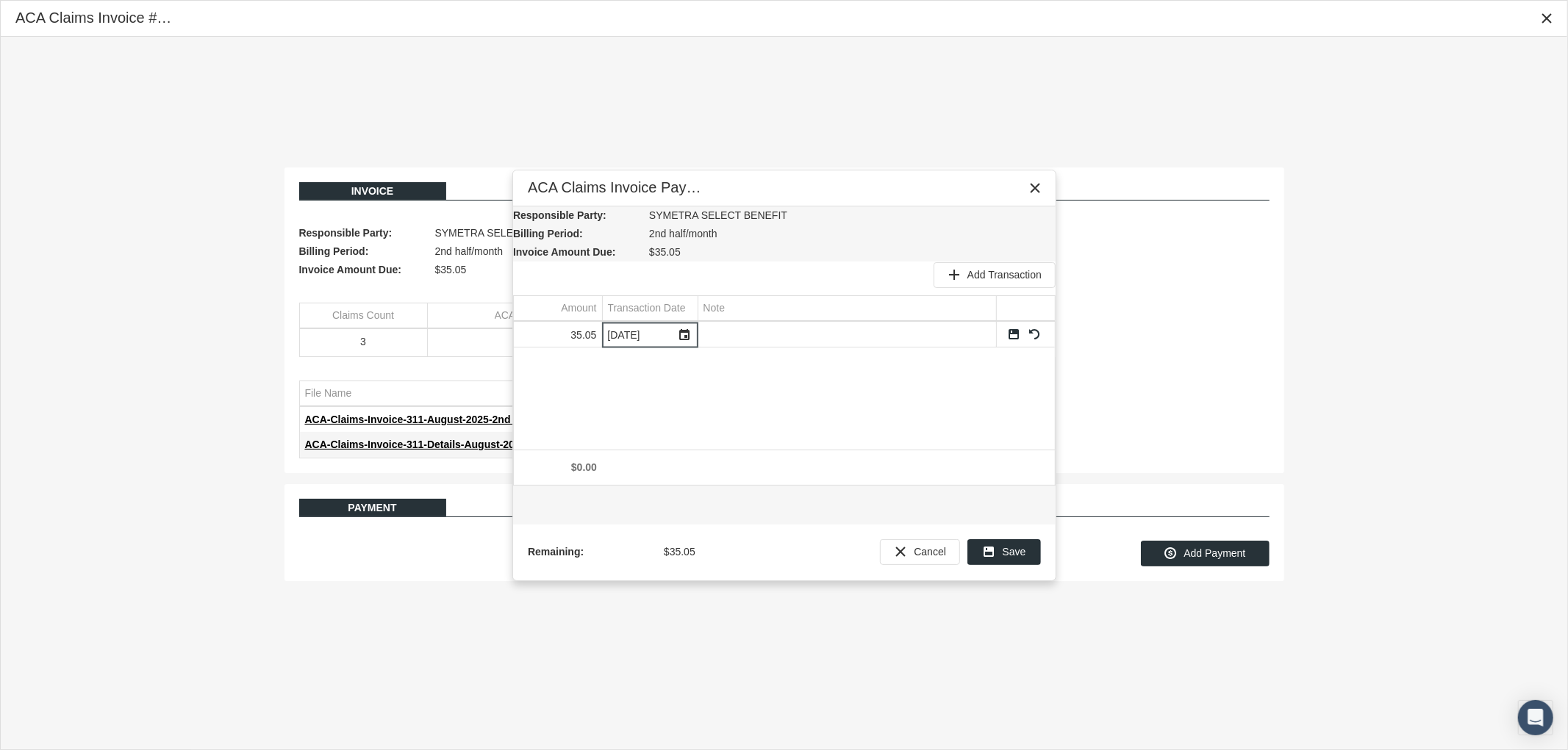
click at [1010, 332] on link "Save" at bounding box center [1013, 335] width 13 height 13
click at [1014, 547] on span "Save" at bounding box center [1014, 552] width 24 height 12
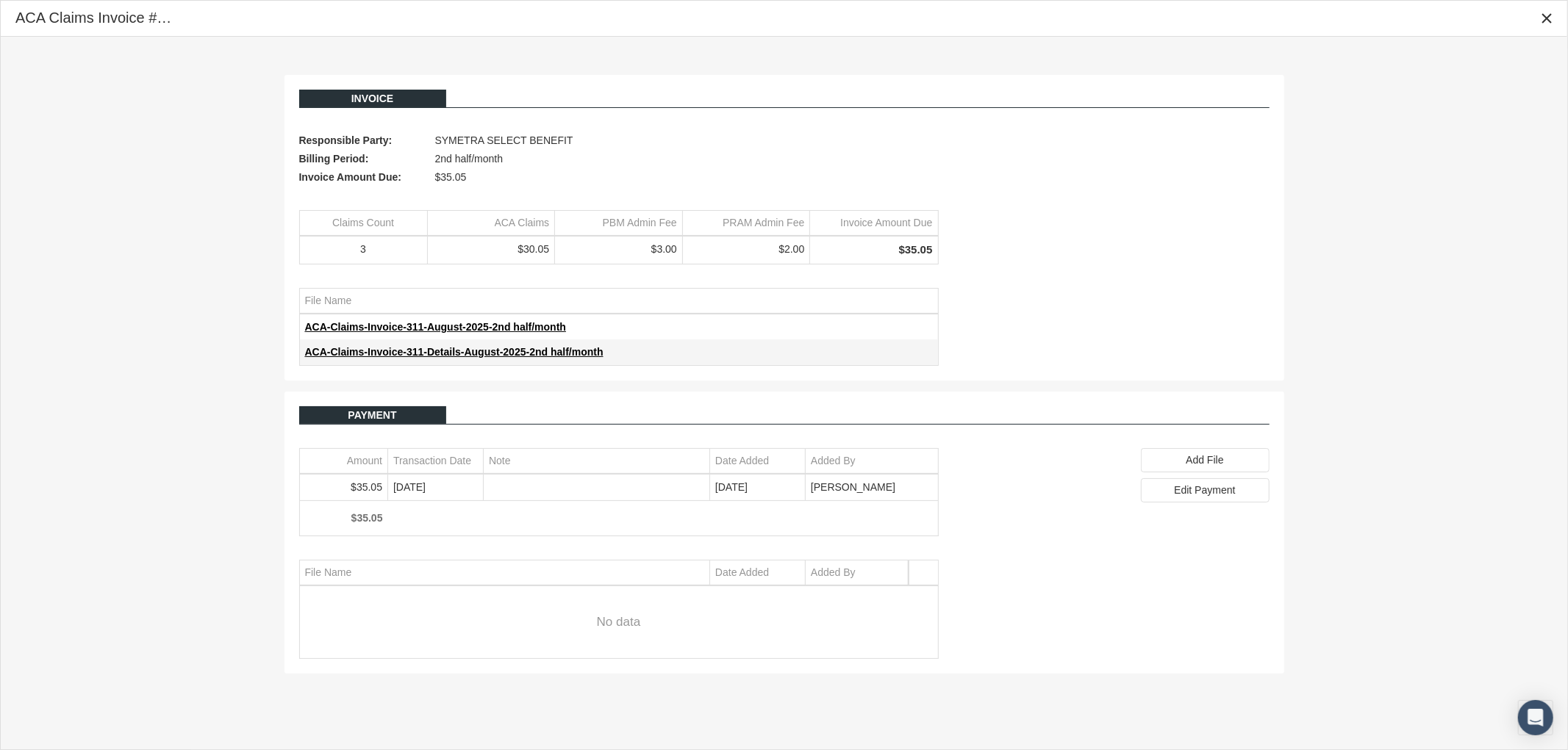
click at [1548, 22] on icon "Close" at bounding box center [1546, 19] width 13 height 13
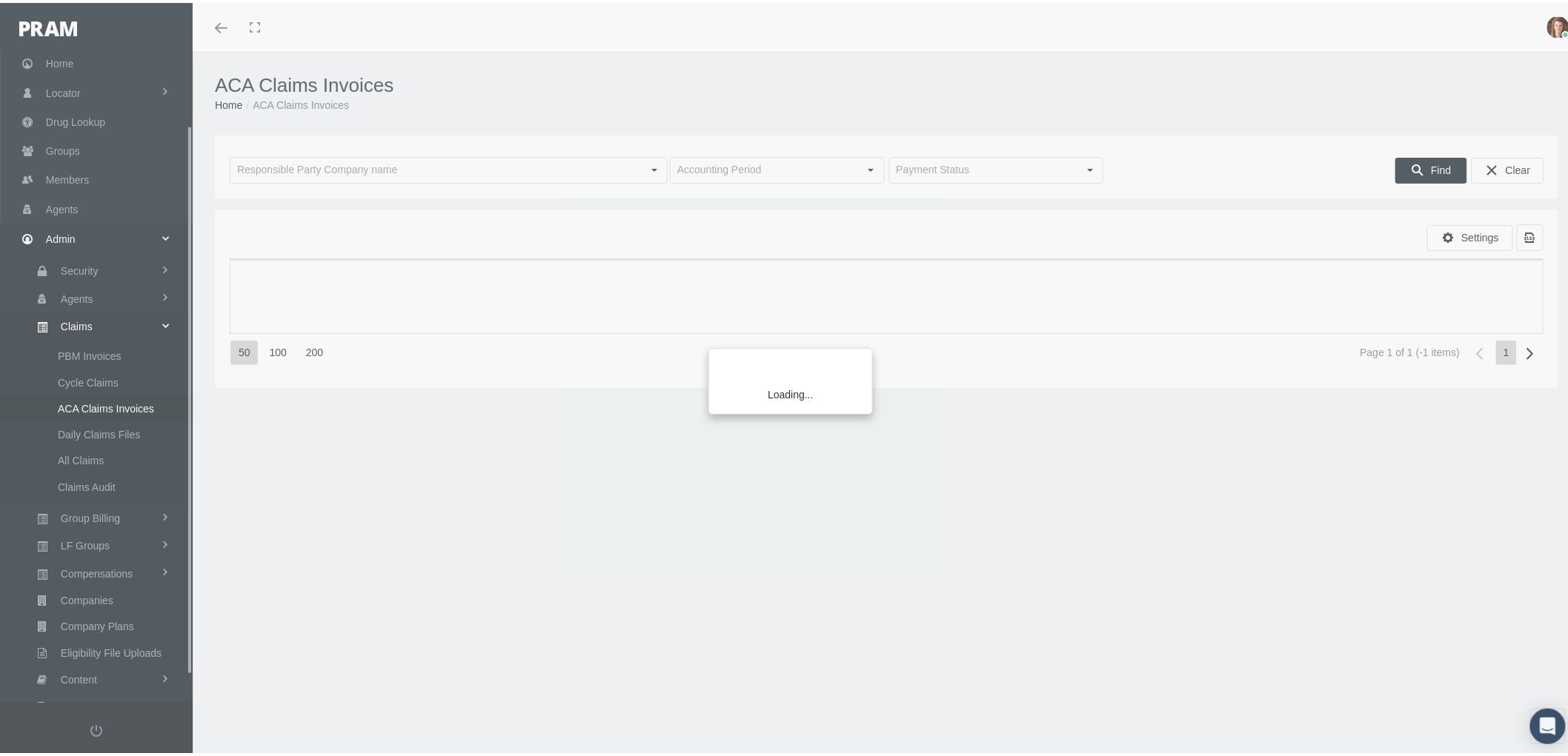
scroll to position [118, 0]
